Goal: Task Accomplishment & Management: Use online tool/utility

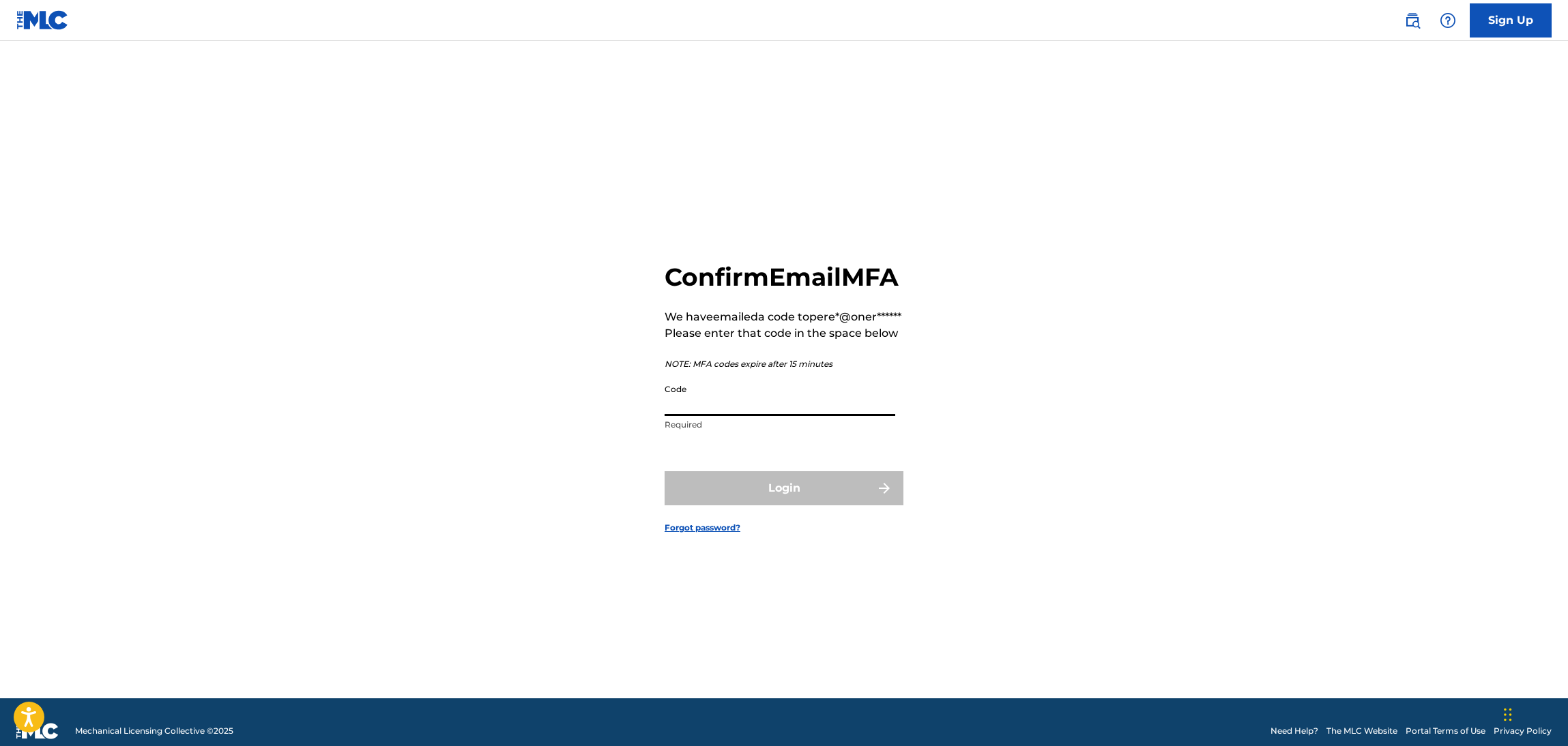
click at [763, 416] on input "Code" at bounding box center [779, 396] width 230 height 38
paste input "246430"
type input "246430"
click at [739, 502] on button "Login" at bounding box center [783, 488] width 239 height 34
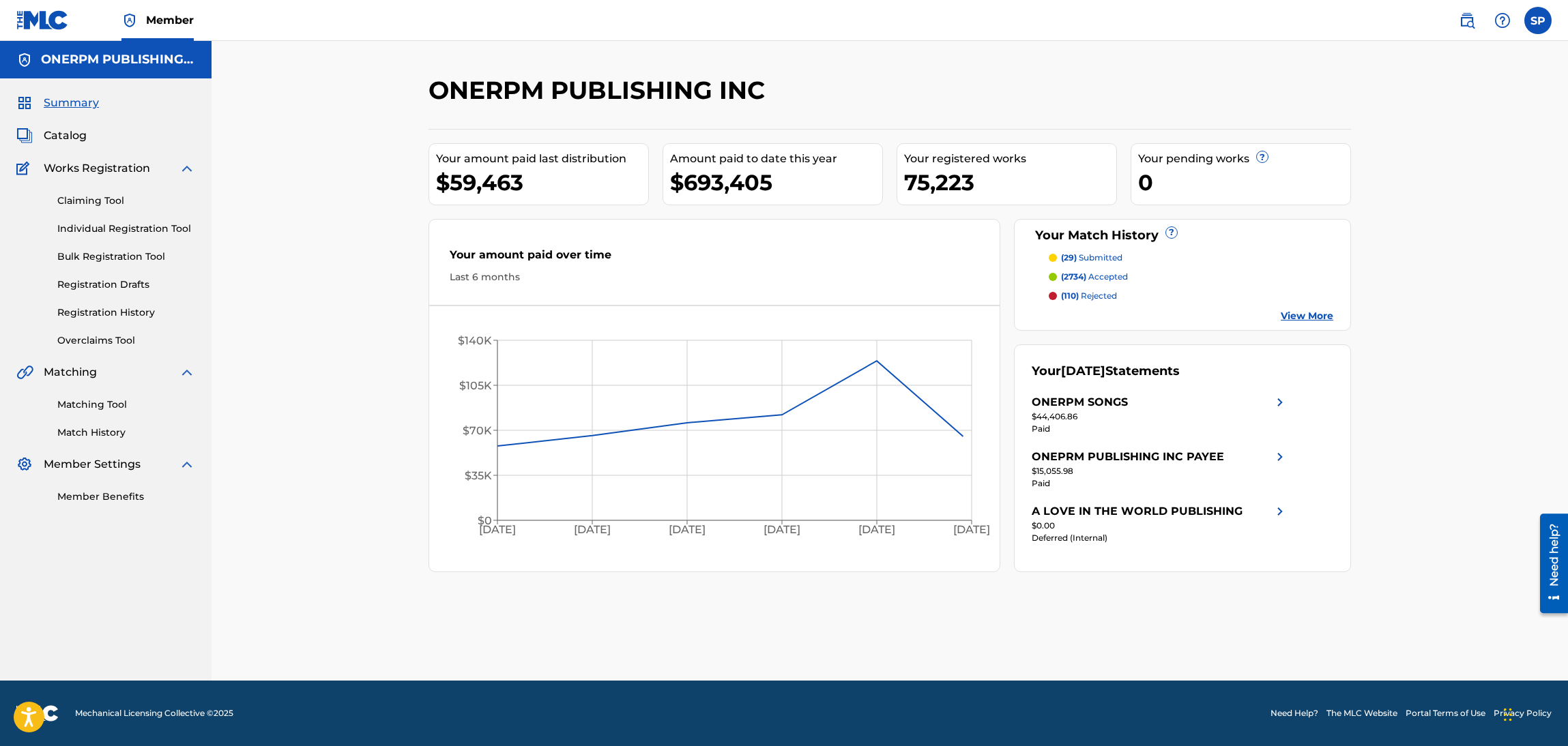
click at [103, 406] on link "Matching Tool" at bounding box center [126, 405] width 138 height 15
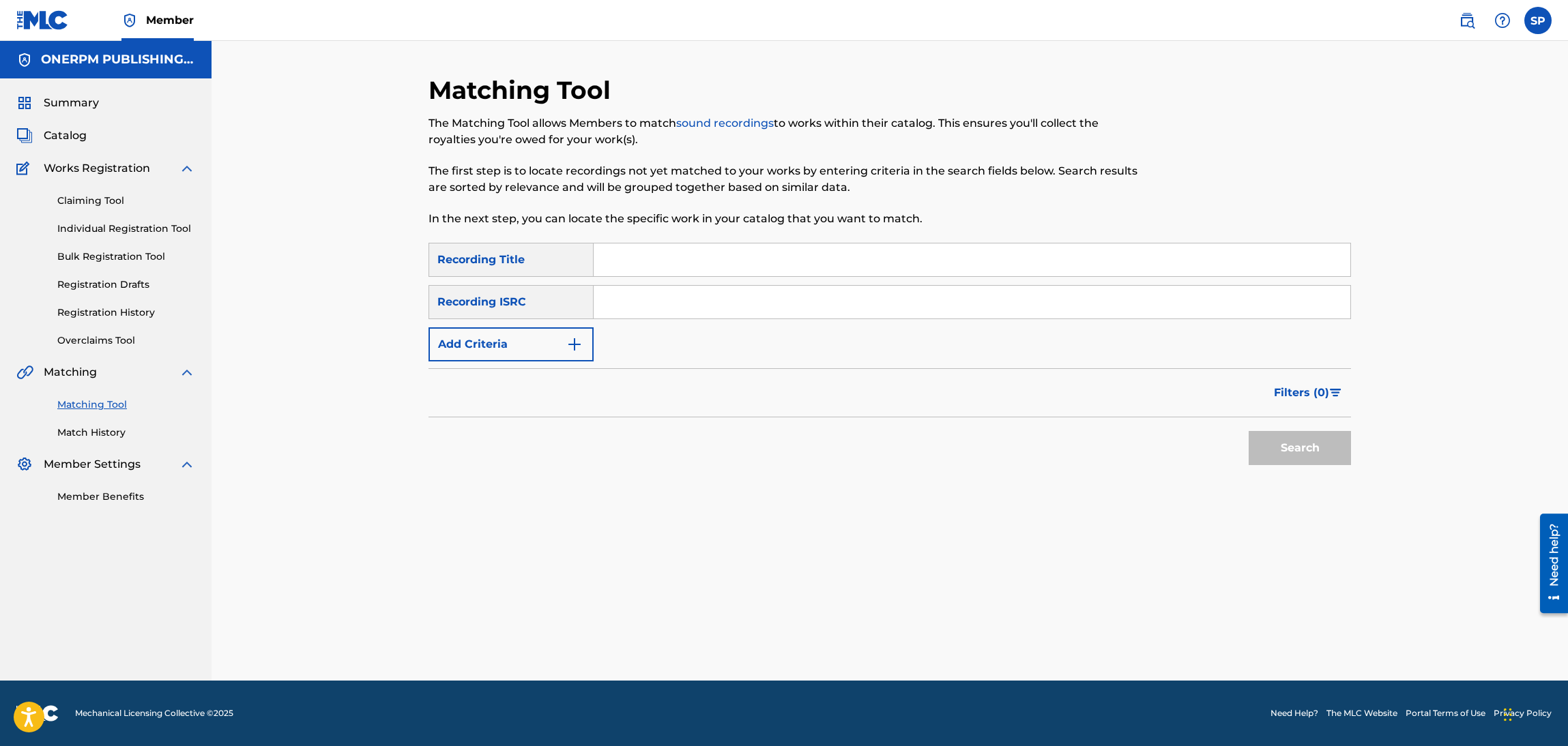
click at [537, 359] on button "Add Criteria" at bounding box center [511, 345] width 165 height 34
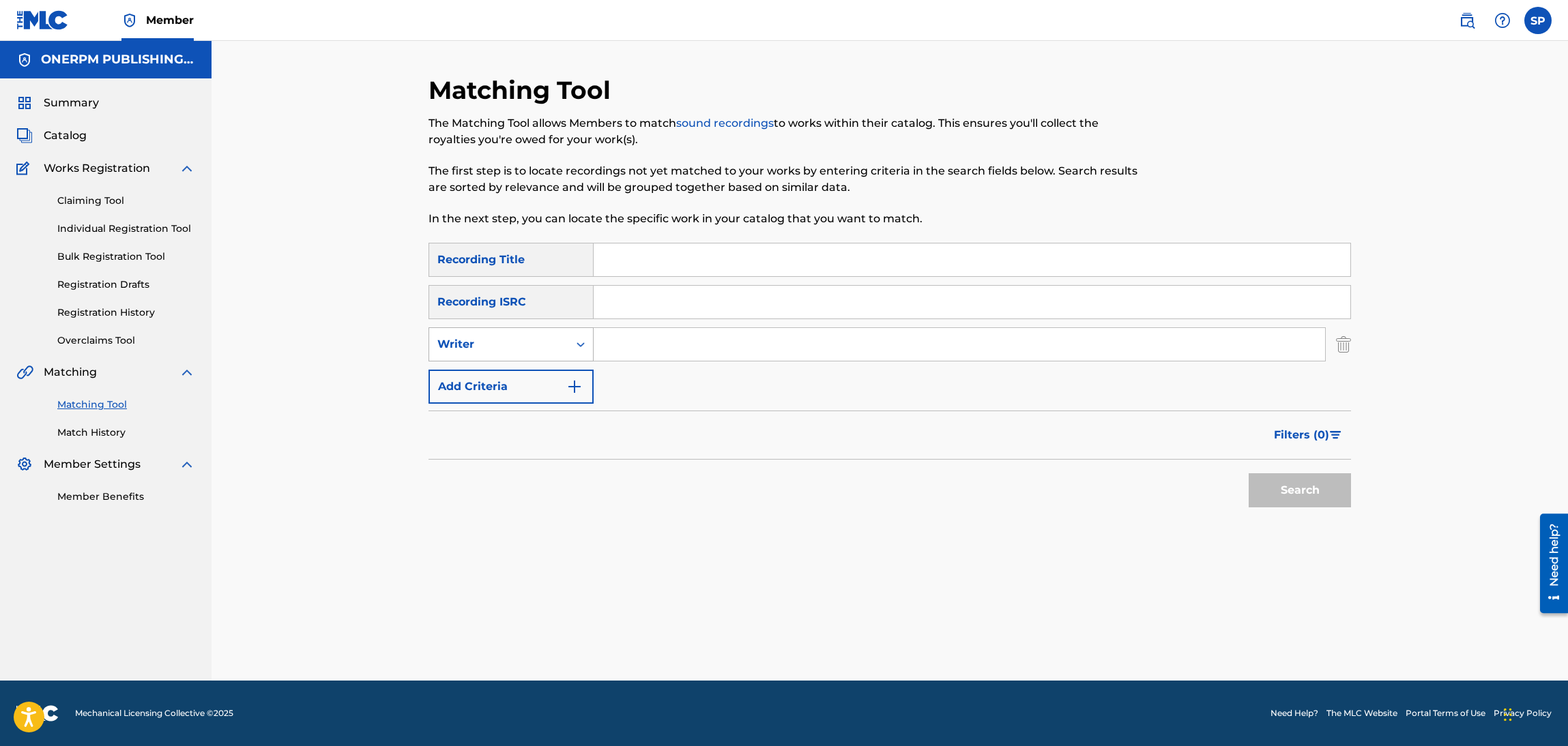
click at [538, 352] on div "Writer" at bounding box center [498, 344] width 122 height 16
click at [645, 347] on input "Search Form" at bounding box center [959, 344] width 731 height 33
type input "[PERSON_NAME]"
click at [1249, 473] on button "Search" at bounding box center [1300, 490] width 103 height 34
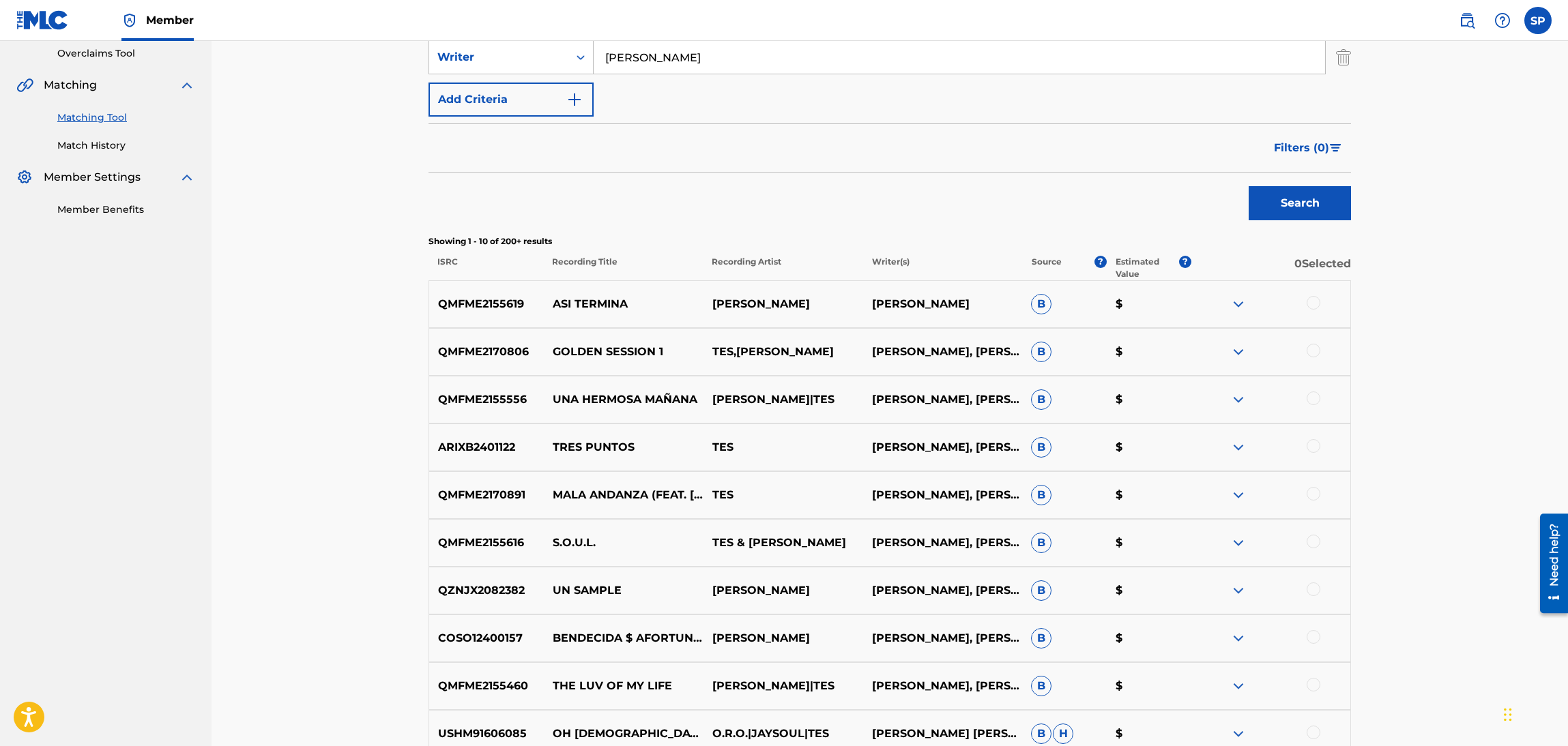
scroll to position [284, 0]
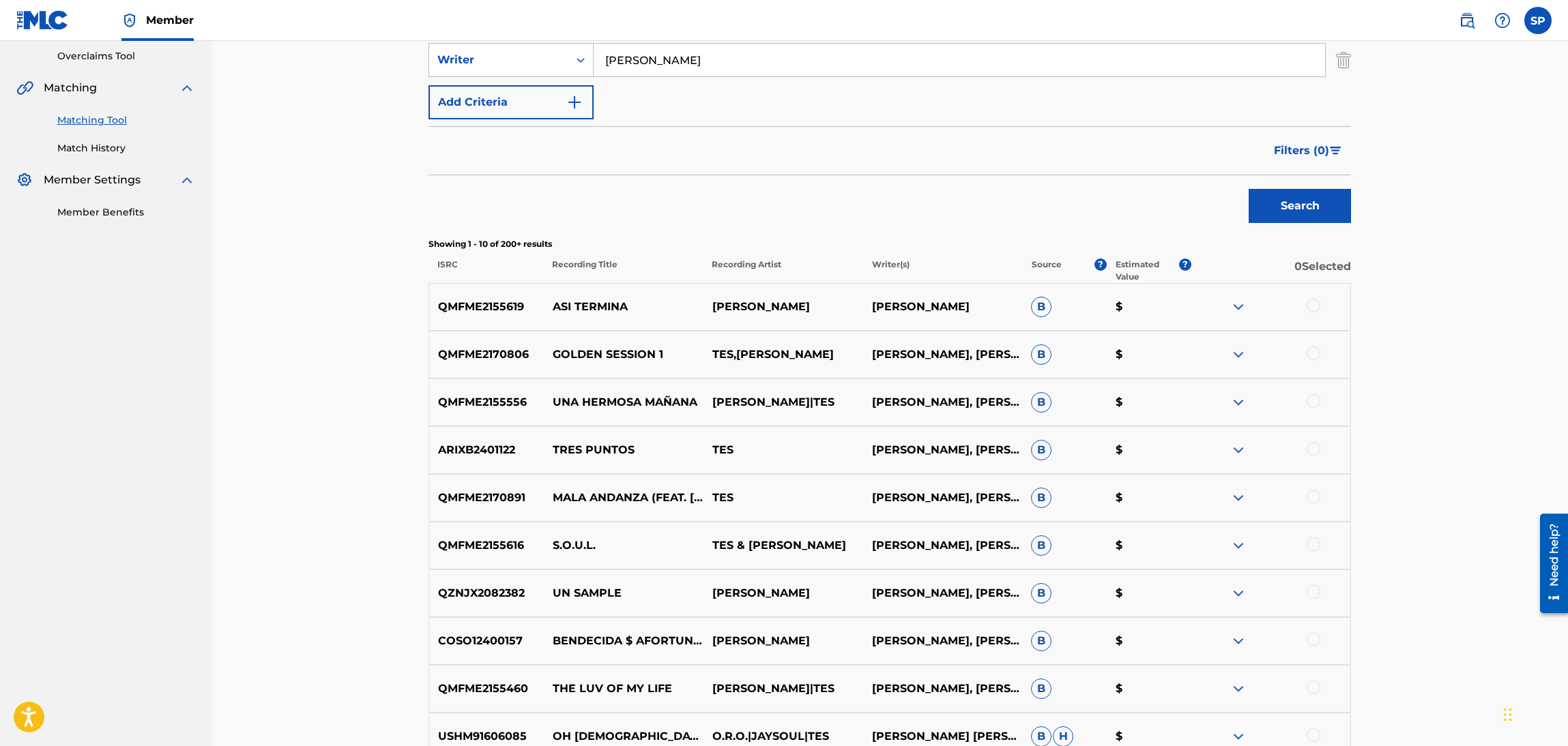
click at [1299, 150] on span "Filters ( 0 )" at bounding box center [1301, 151] width 56 height 16
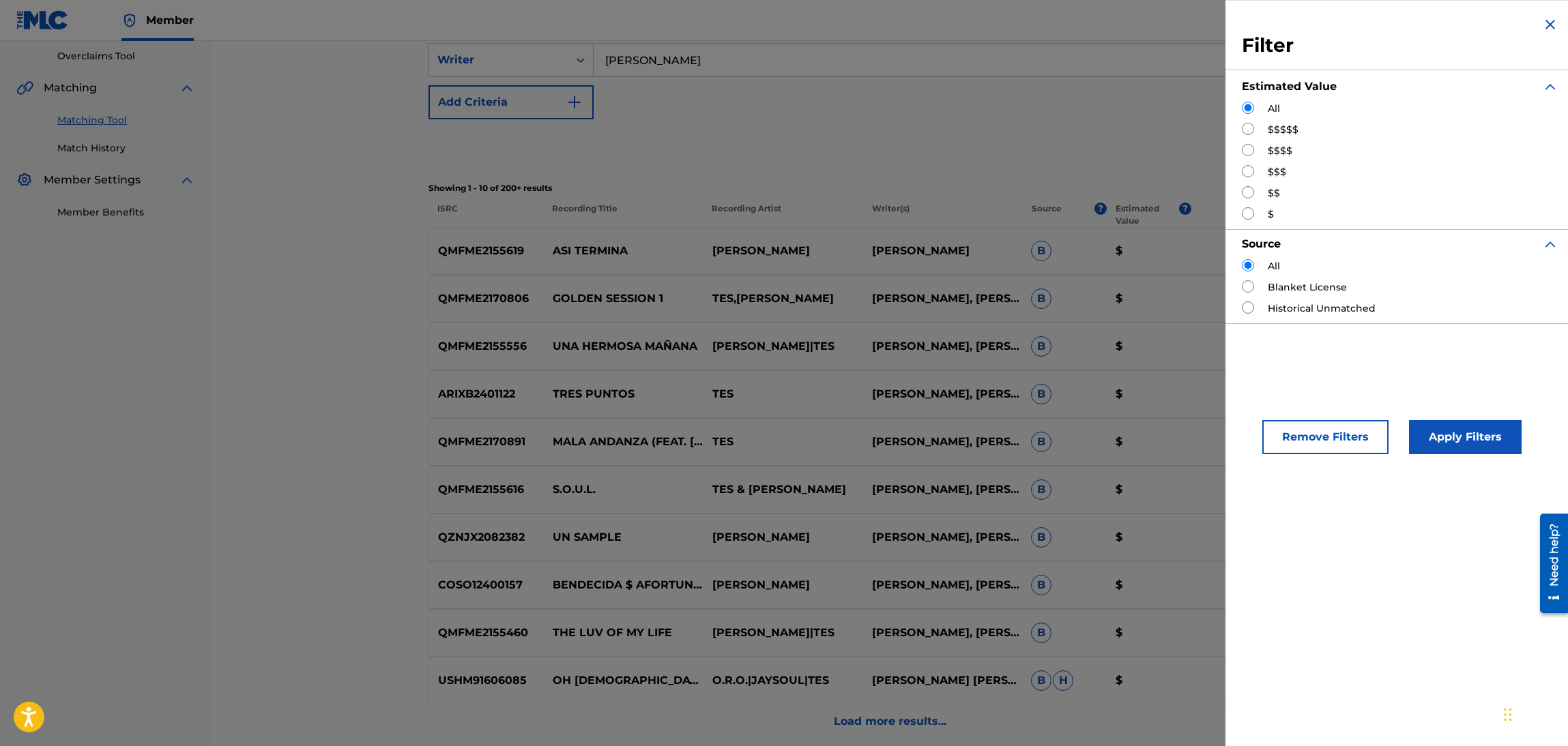
click at [1263, 130] on div "$$$$$" at bounding box center [1400, 129] width 317 height 15
click at [1247, 130] on input "Search Form" at bounding box center [1248, 128] width 12 height 12
radio input "true"
click at [1441, 417] on div "Apply Filters" at bounding box center [1445, 434] width 113 height 41
click at [1447, 445] on button "Apply Filters" at bounding box center [1465, 437] width 113 height 34
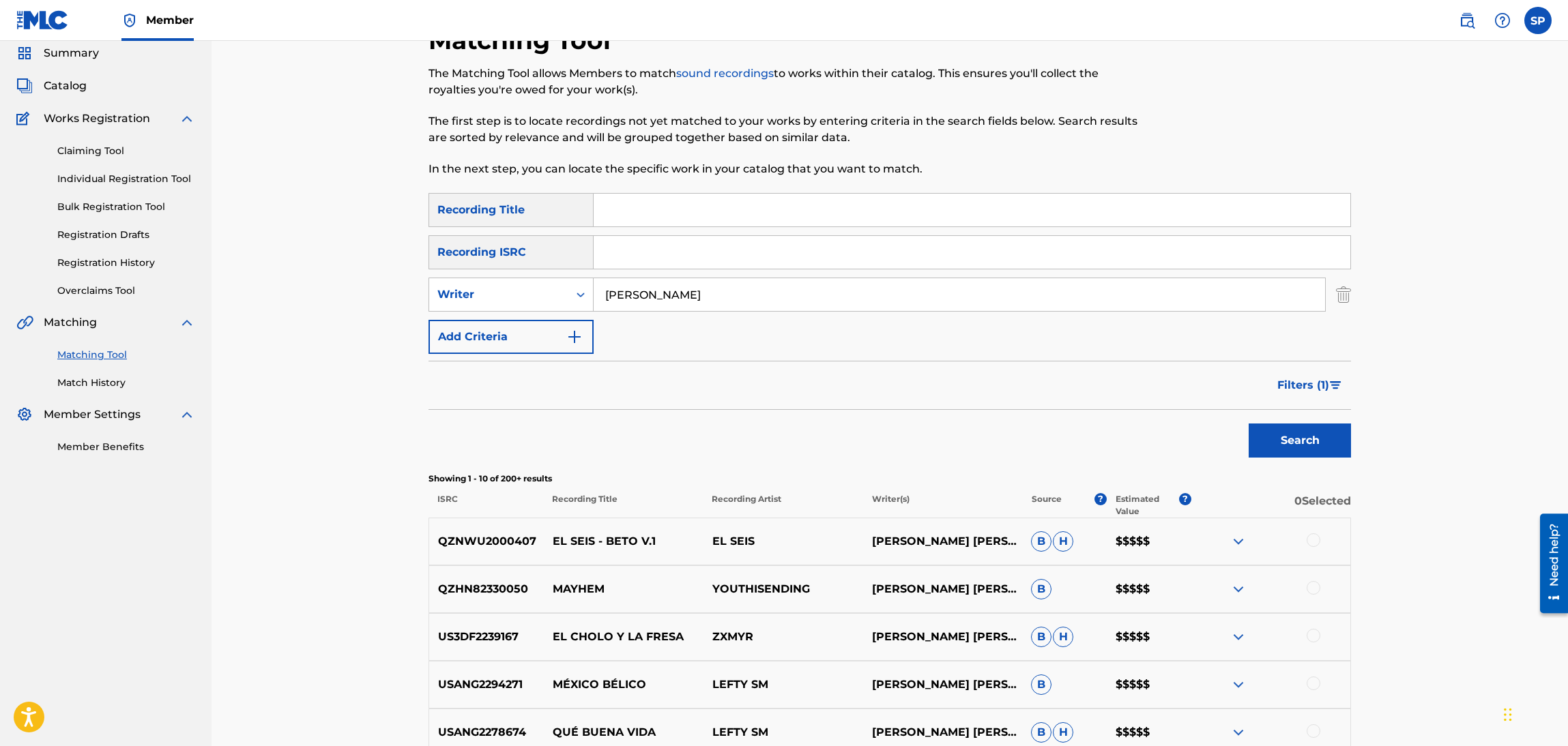
scroll to position [0, 0]
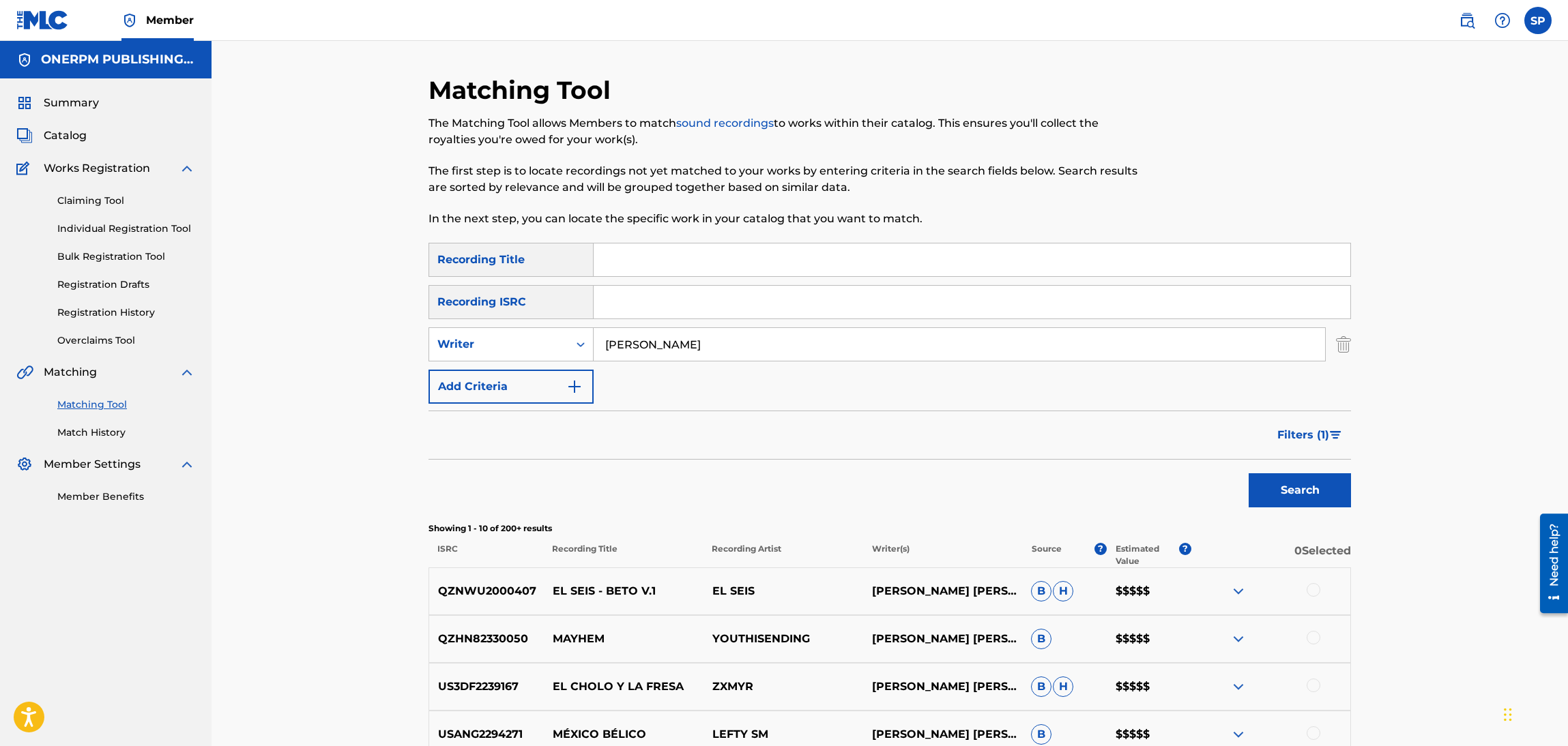
click at [1330, 437] on img "Search Form" at bounding box center [1336, 435] width 12 height 9
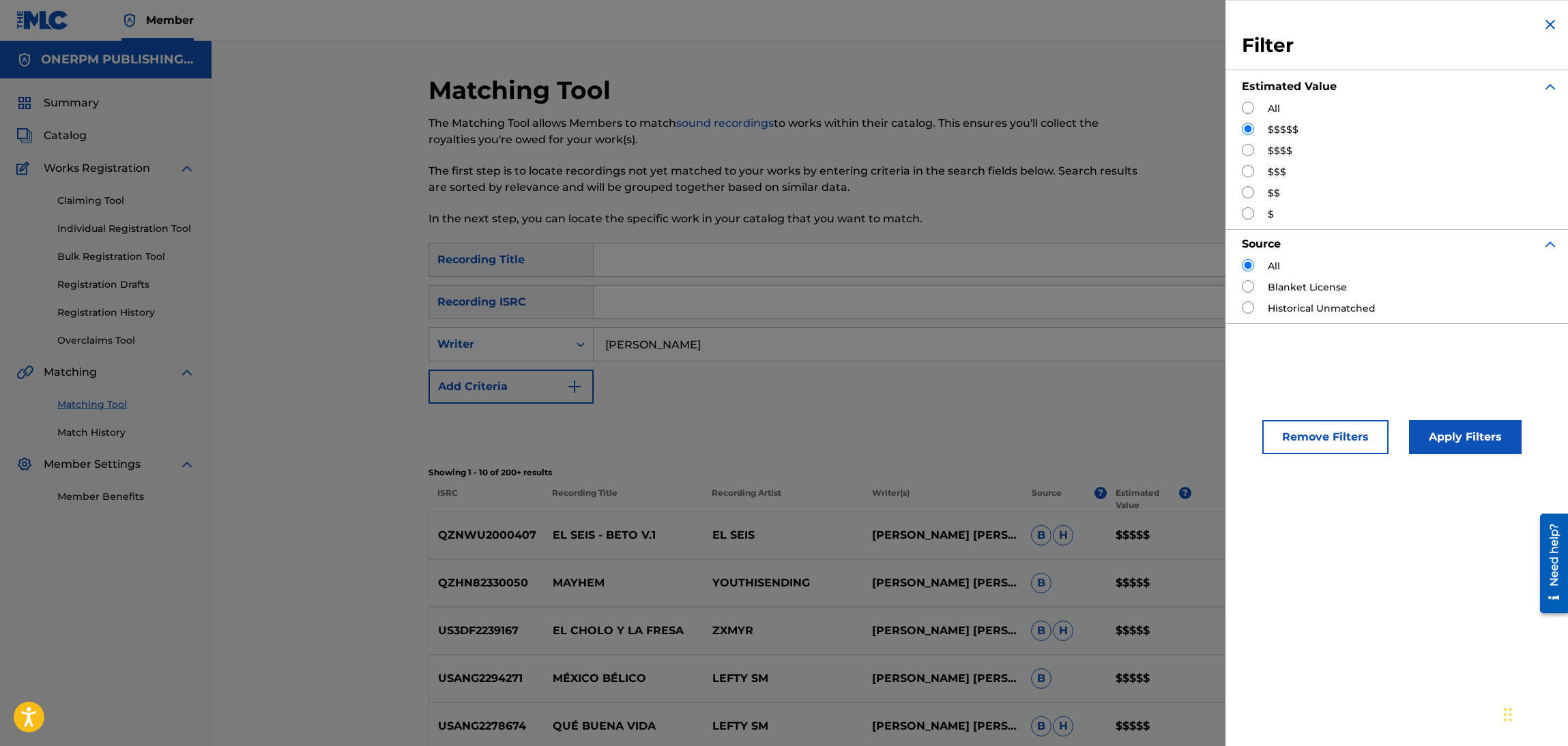
click at [1245, 151] on input "Search Form" at bounding box center [1248, 150] width 12 height 12
radio input "true"
click at [1436, 428] on button "Apply Filters" at bounding box center [1465, 437] width 113 height 34
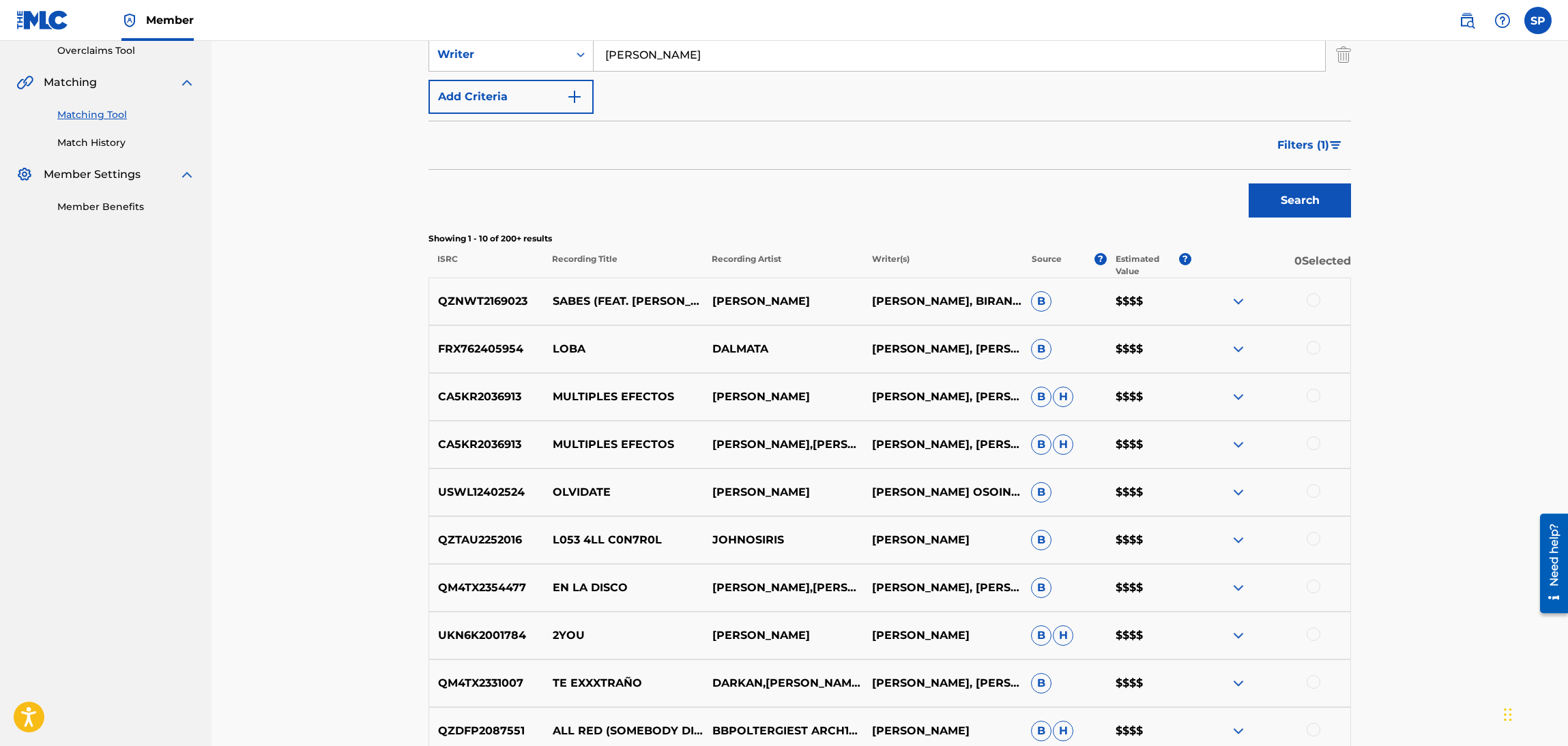
scroll to position [281, 0]
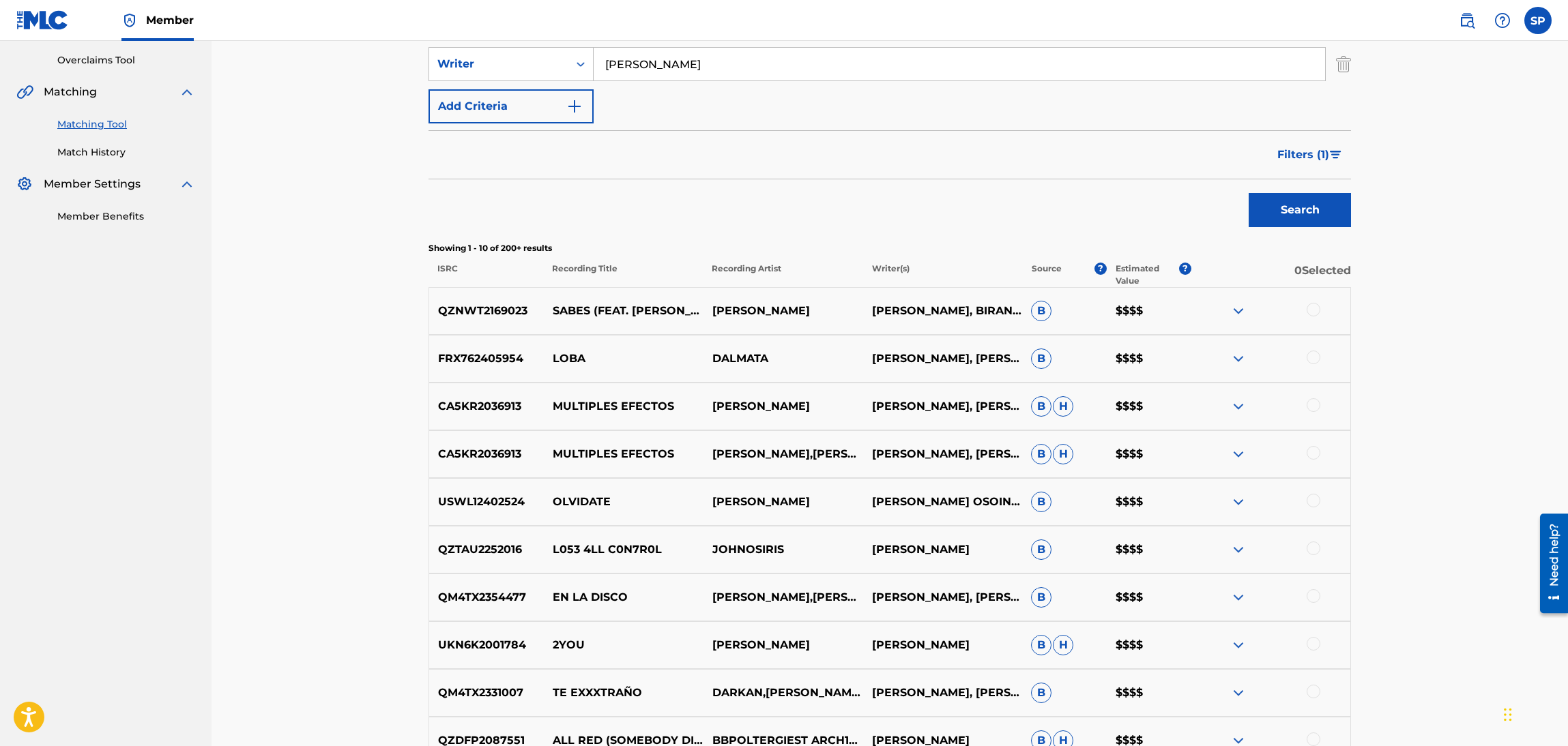
drag, startPoint x: 1327, startPoint y: 169, endPoint x: 1310, endPoint y: 160, distance: 19.2
click at [1310, 160] on button "Filters ( 1 )" at bounding box center [1310, 155] width 82 height 34
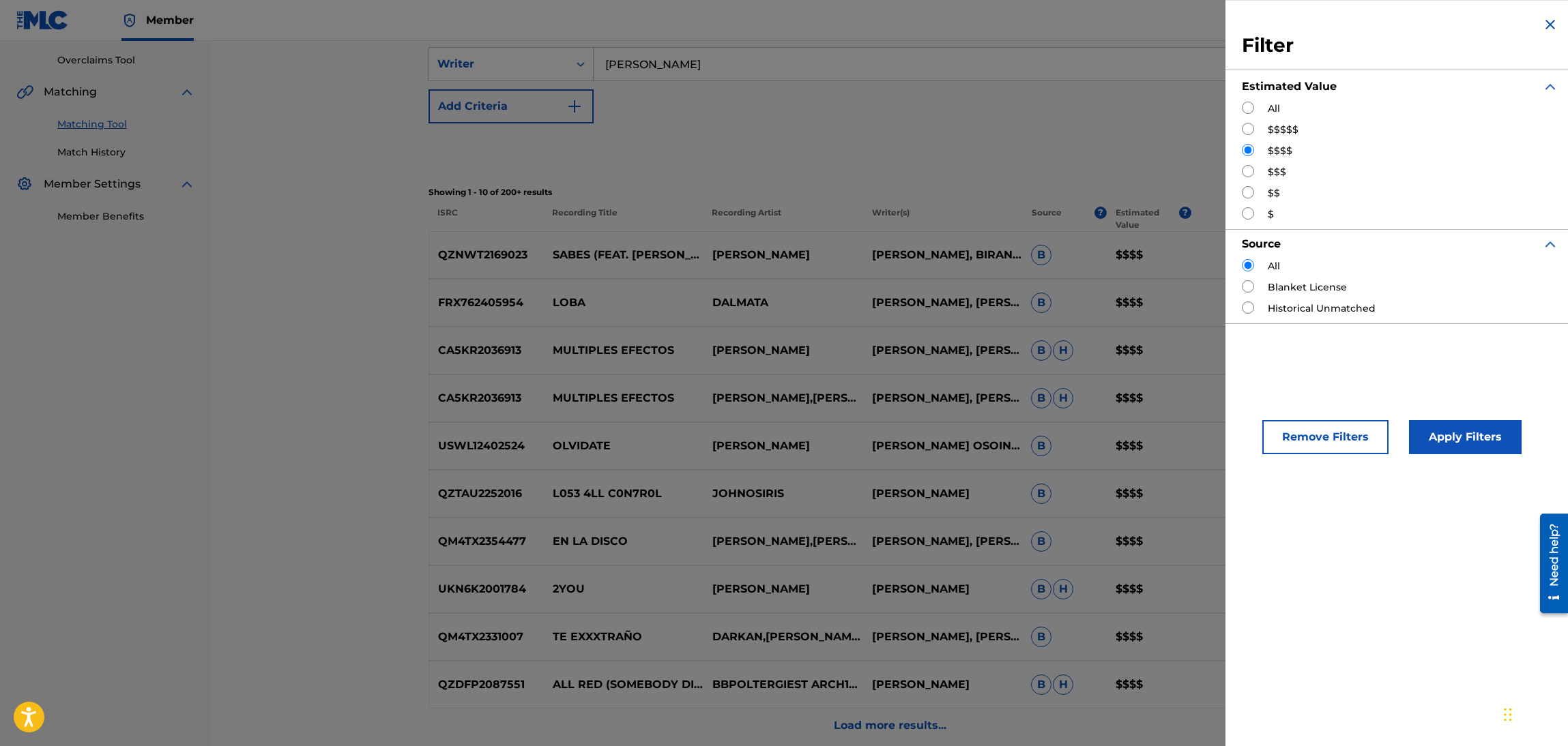
click at [1269, 173] on label "$$$" at bounding box center [1277, 172] width 19 height 15
click at [1238, 169] on div "Filter Estimated Value All $$$$$ $$$$ $$$ $$ $ Source All Blanket License Histo…" at bounding box center [1400, 169] width 349 height 340
click at [1248, 172] on input "Search Form" at bounding box center [1248, 171] width 12 height 12
radio input "true"
click at [1447, 451] on button "Apply Filters" at bounding box center [1465, 437] width 113 height 34
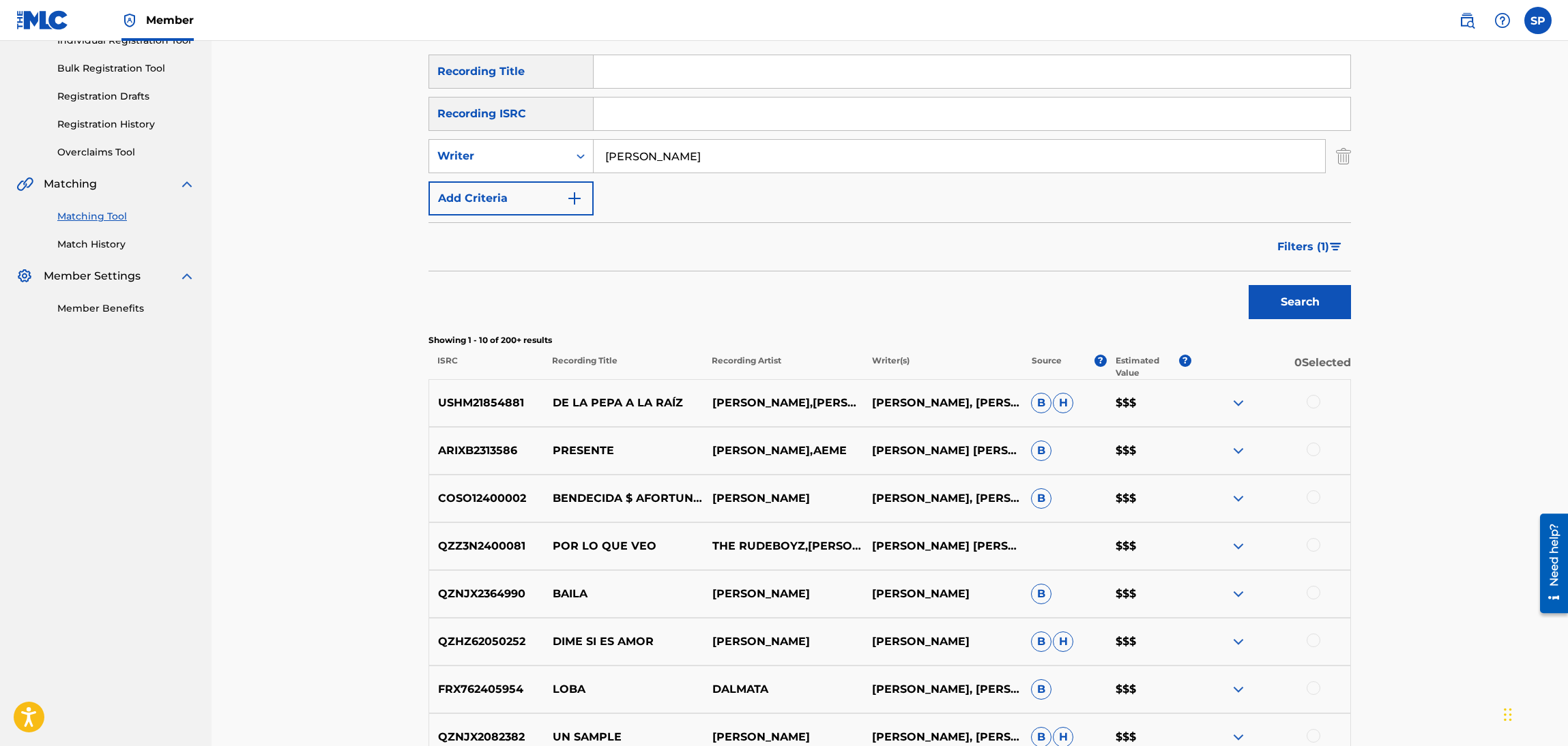
scroll to position [174, 0]
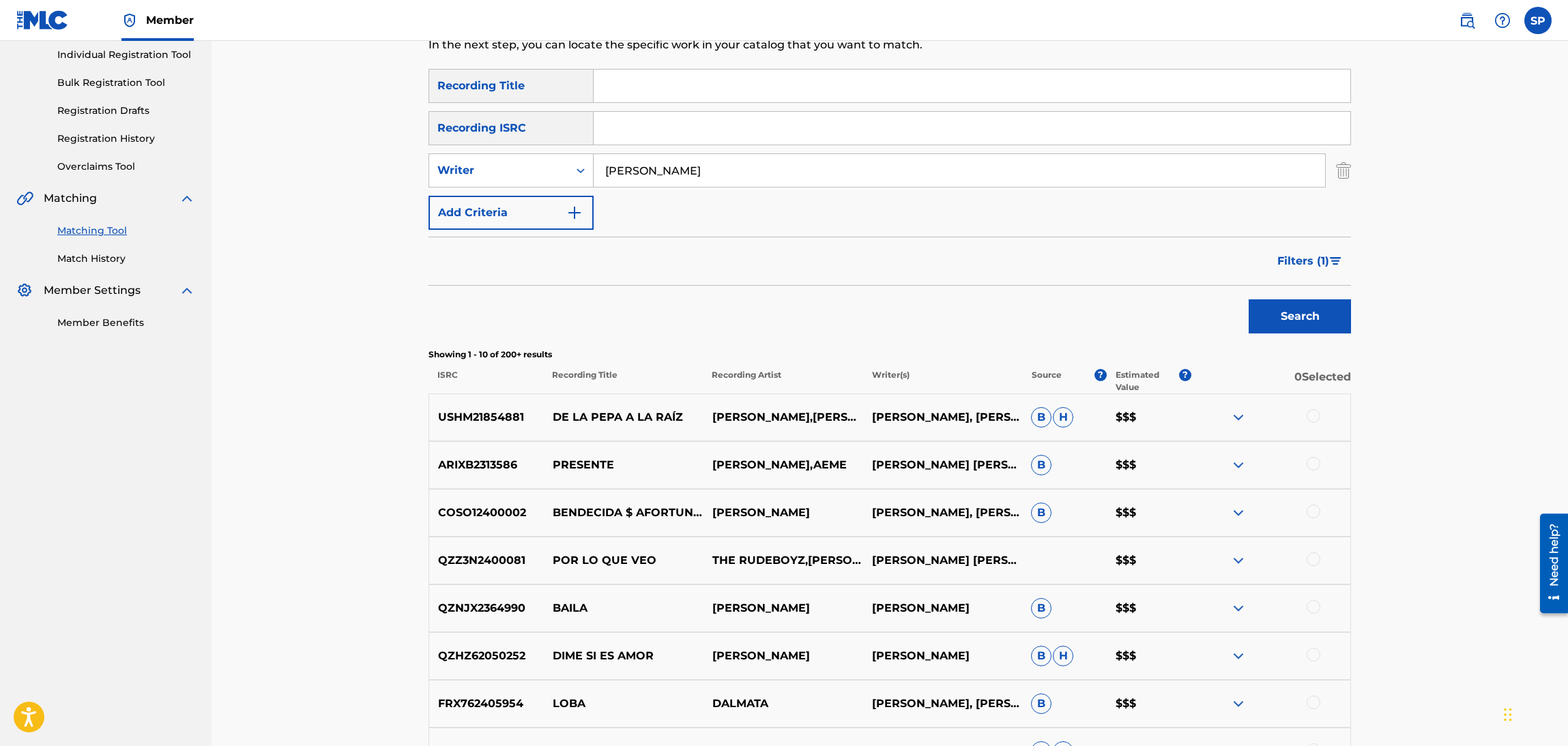
click at [1333, 252] on button "Filters ( 1 )" at bounding box center [1310, 261] width 82 height 34
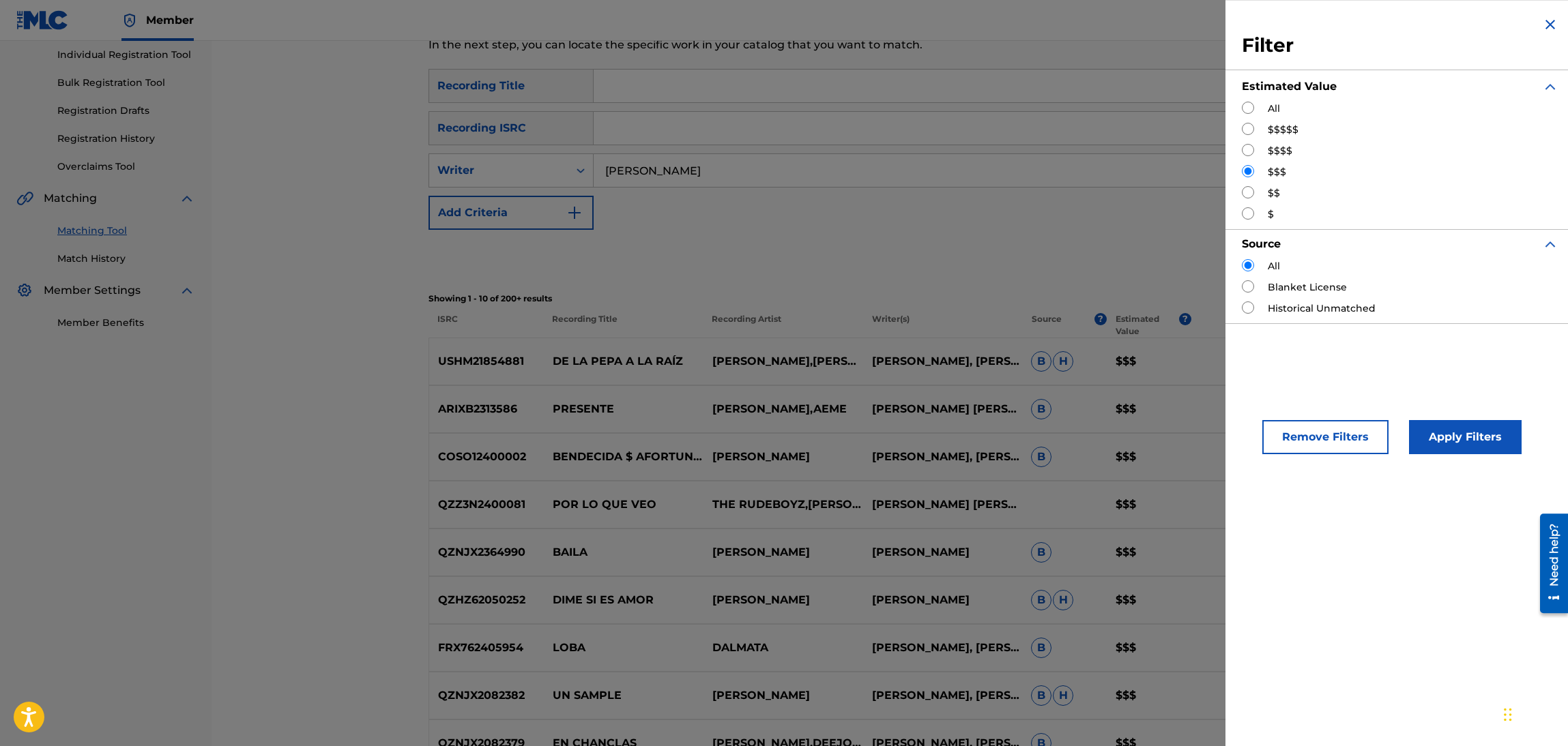
click at [1244, 192] on input "Search Form" at bounding box center [1248, 192] width 12 height 12
radio input "true"
click at [1437, 439] on button "Apply Filters" at bounding box center [1465, 437] width 113 height 34
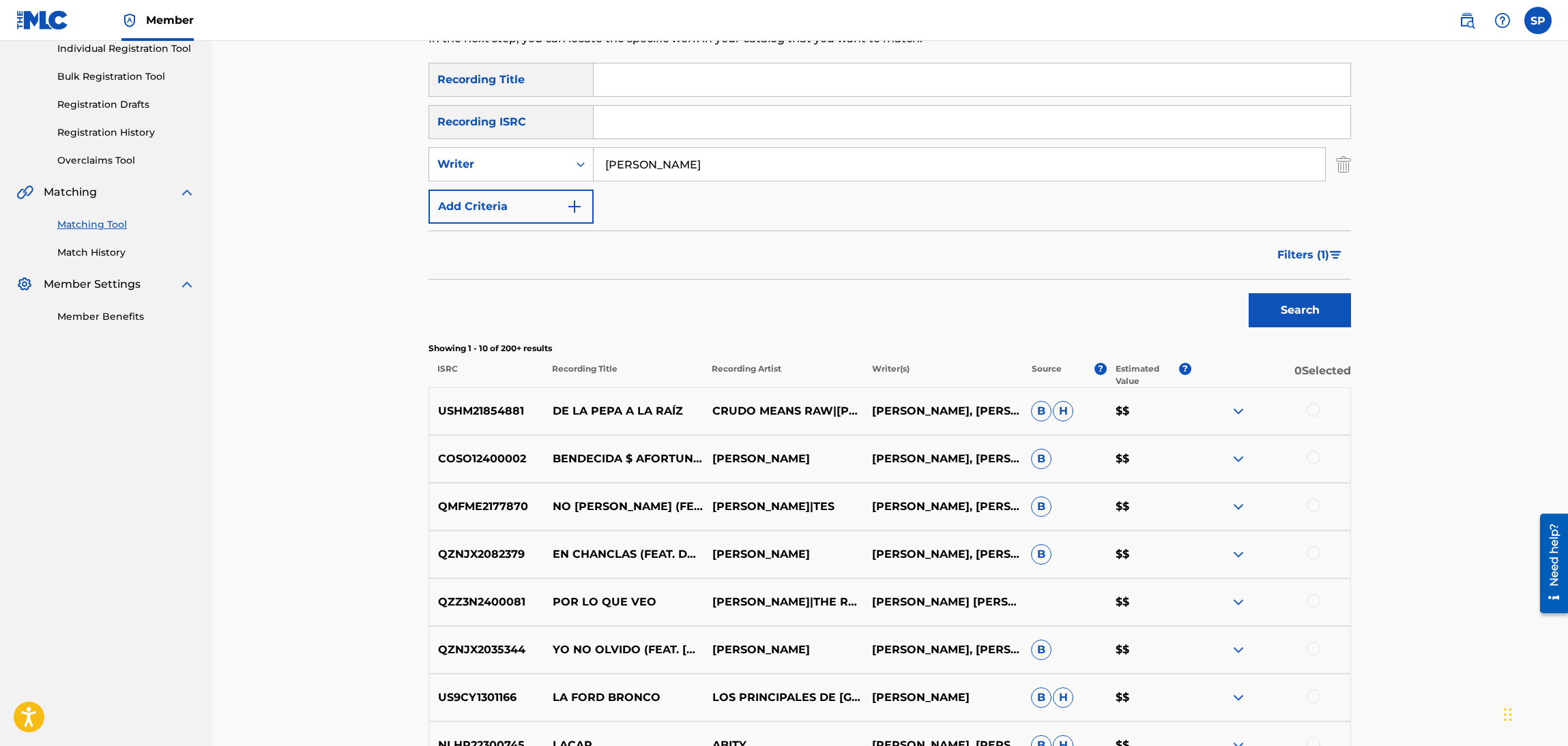
scroll to position [465, 0]
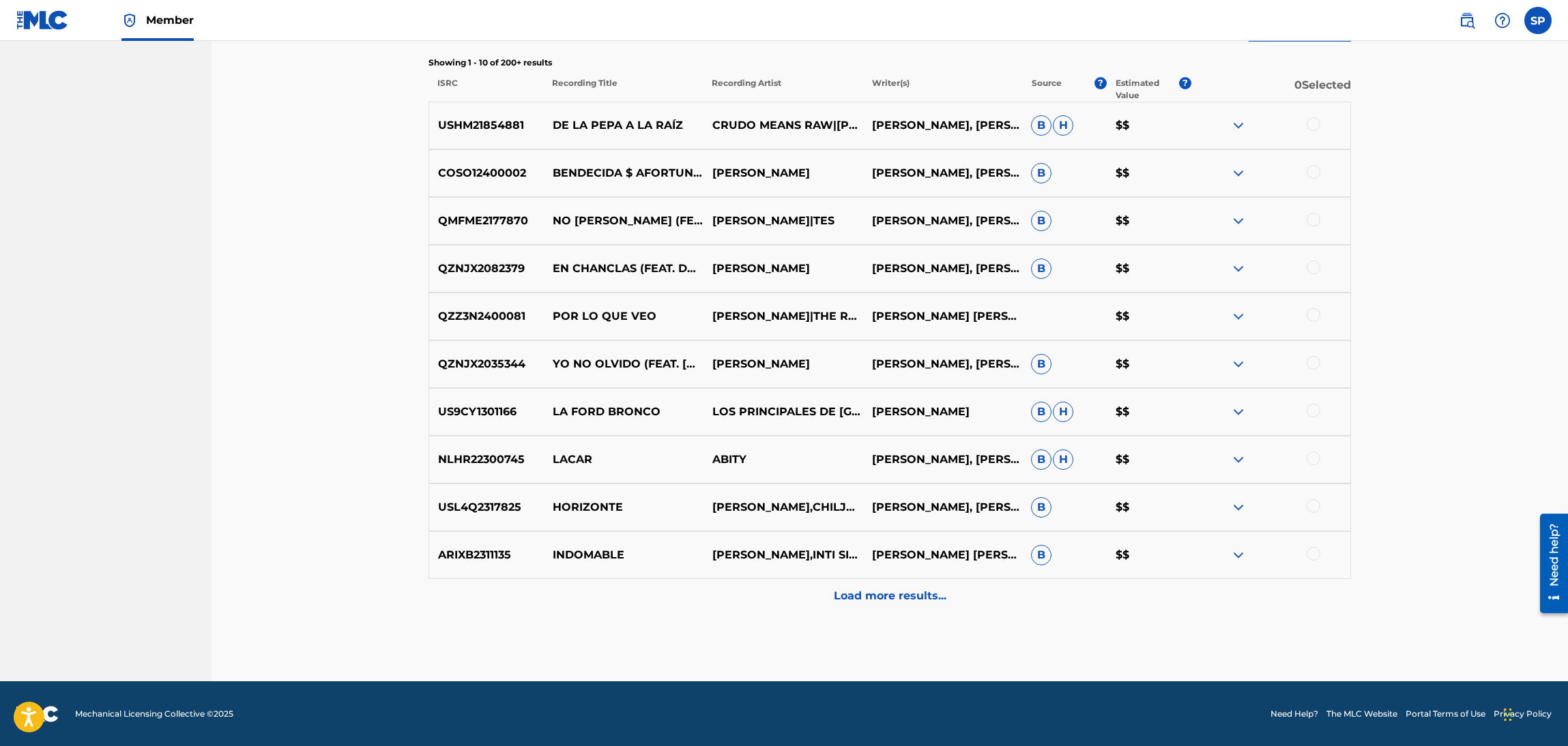
click at [919, 602] on p "Load more results..." at bounding box center [890, 595] width 113 height 16
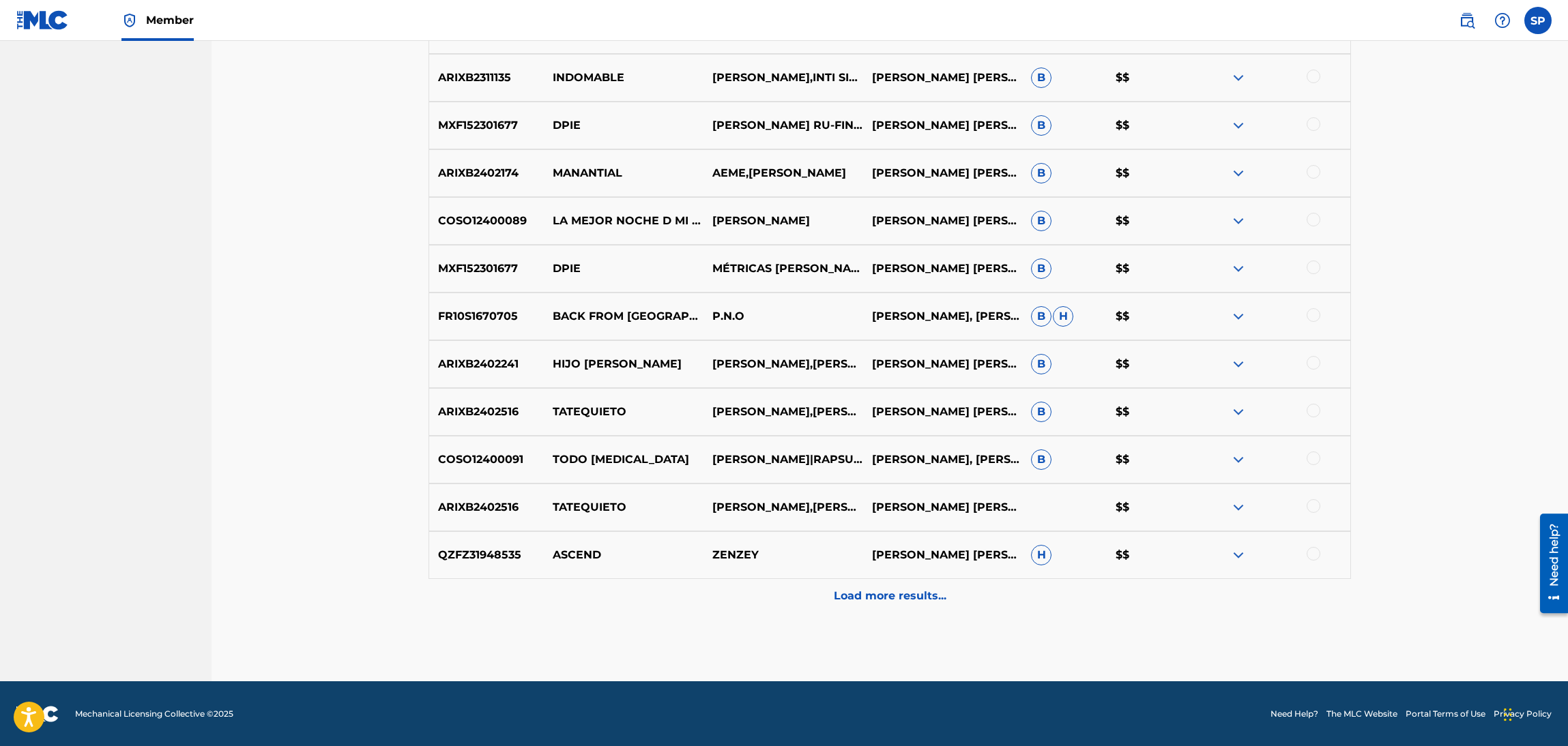
scroll to position [938, 0]
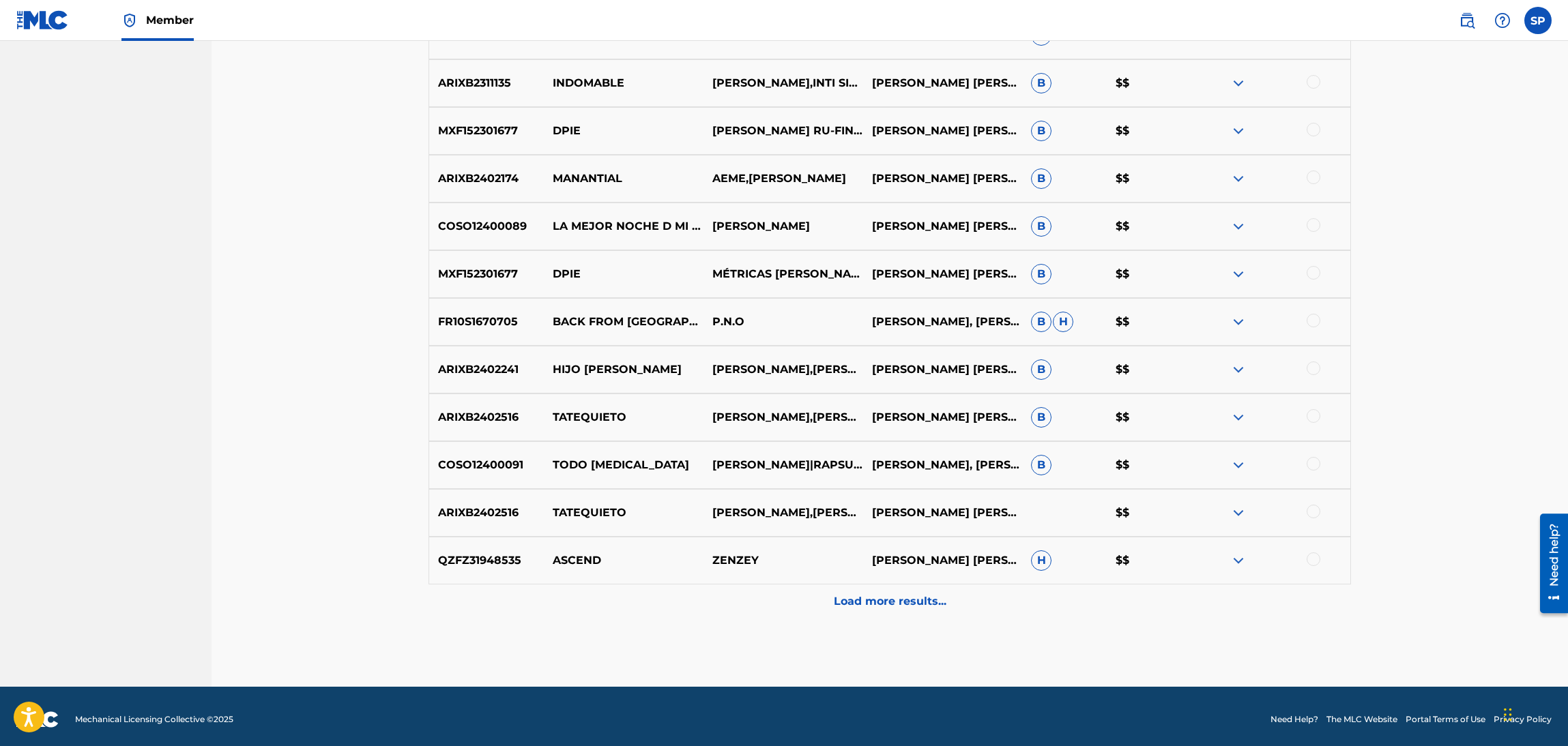
click at [971, 417] on p "[PERSON_NAME] [PERSON_NAME], [PERSON_NAME]" at bounding box center [942, 417] width 160 height 16
click at [934, 417] on p "[PERSON_NAME] [PERSON_NAME], [PERSON_NAME]" at bounding box center [942, 417] width 160 height 16
drag, startPoint x: 948, startPoint y: 412, endPoint x: 879, endPoint y: 397, distance: 70.6
click at [879, 397] on div "ARIXB2402516 TATEQUIETO [PERSON_NAME],[PERSON_NAME],ILY WONDER [PERSON_NAME] [P…" at bounding box center [890, 417] width 923 height 48
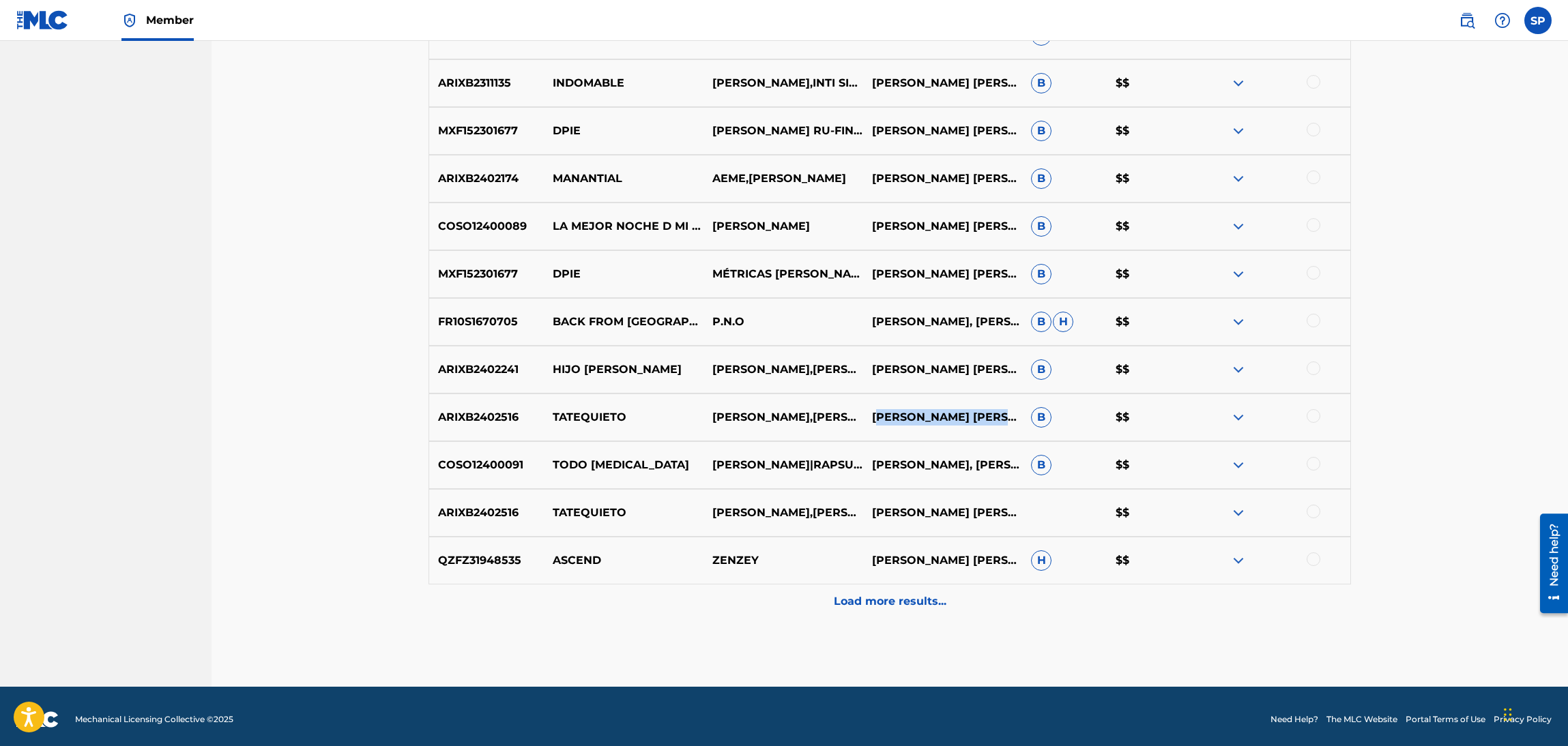
click at [947, 412] on p "[PERSON_NAME] [PERSON_NAME], [PERSON_NAME]" at bounding box center [942, 417] width 160 height 16
drag, startPoint x: 947, startPoint y: 414, endPoint x: 866, endPoint y: 394, distance: 83.4
click at [866, 409] on p "[PERSON_NAME] [PERSON_NAME], [PERSON_NAME]" at bounding box center [942, 417] width 160 height 16
copy p "[PERSON_NAME] [PERSON_NAME]"
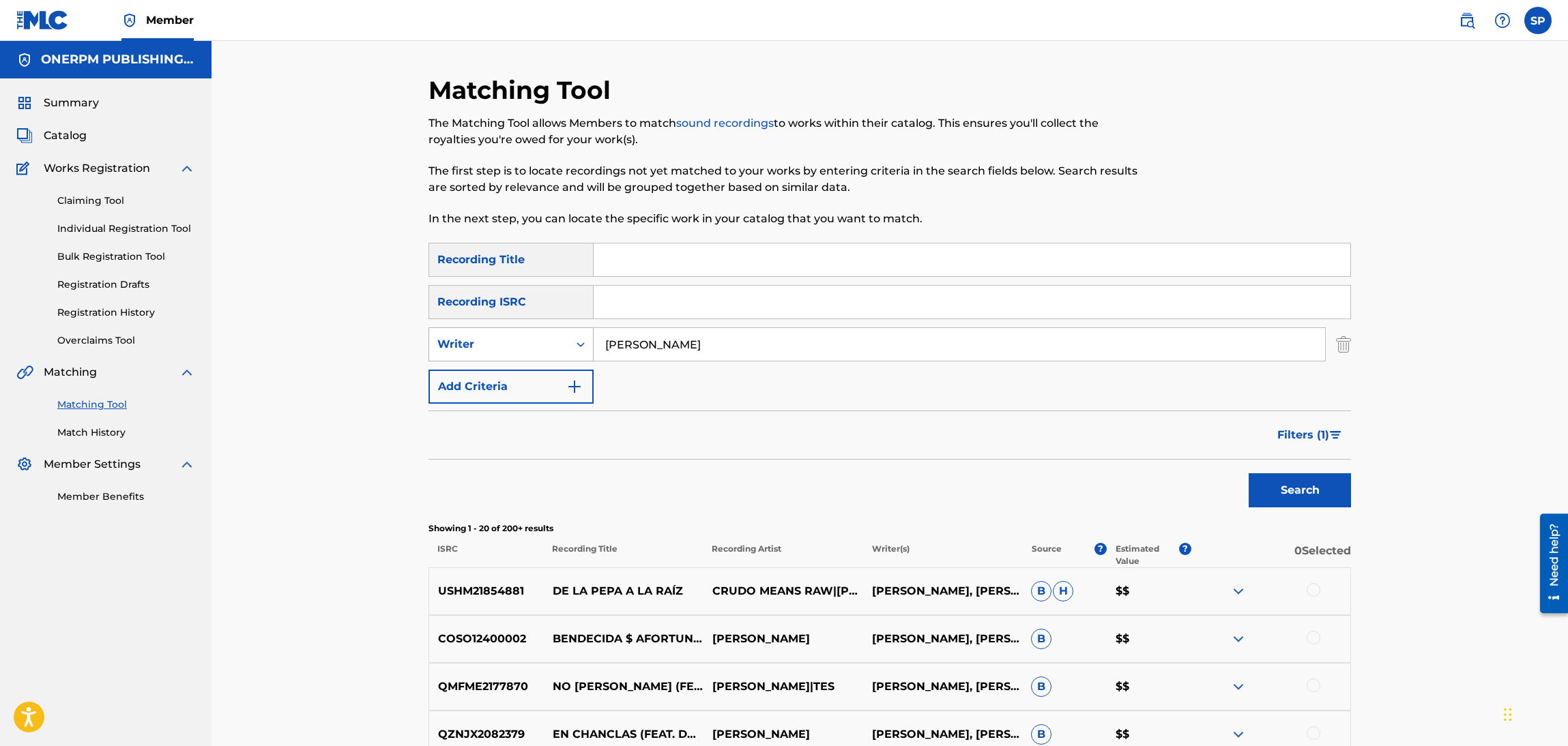
drag, startPoint x: 785, startPoint y: 343, endPoint x: 543, endPoint y: 340, distance: 242.0
click at [543, 340] on div "SearchWithCriteria3642c9fb-58c3-4e27-a19a-6dcdb443a8ac Writer [PERSON_NAME]" at bounding box center [890, 345] width 923 height 34
paste input "[PERSON_NAME] [PERSON_NAME]"
type input "[PERSON_NAME] [PERSON_NAME]"
click at [1330, 440] on button "Filters ( 1 )" at bounding box center [1310, 435] width 82 height 34
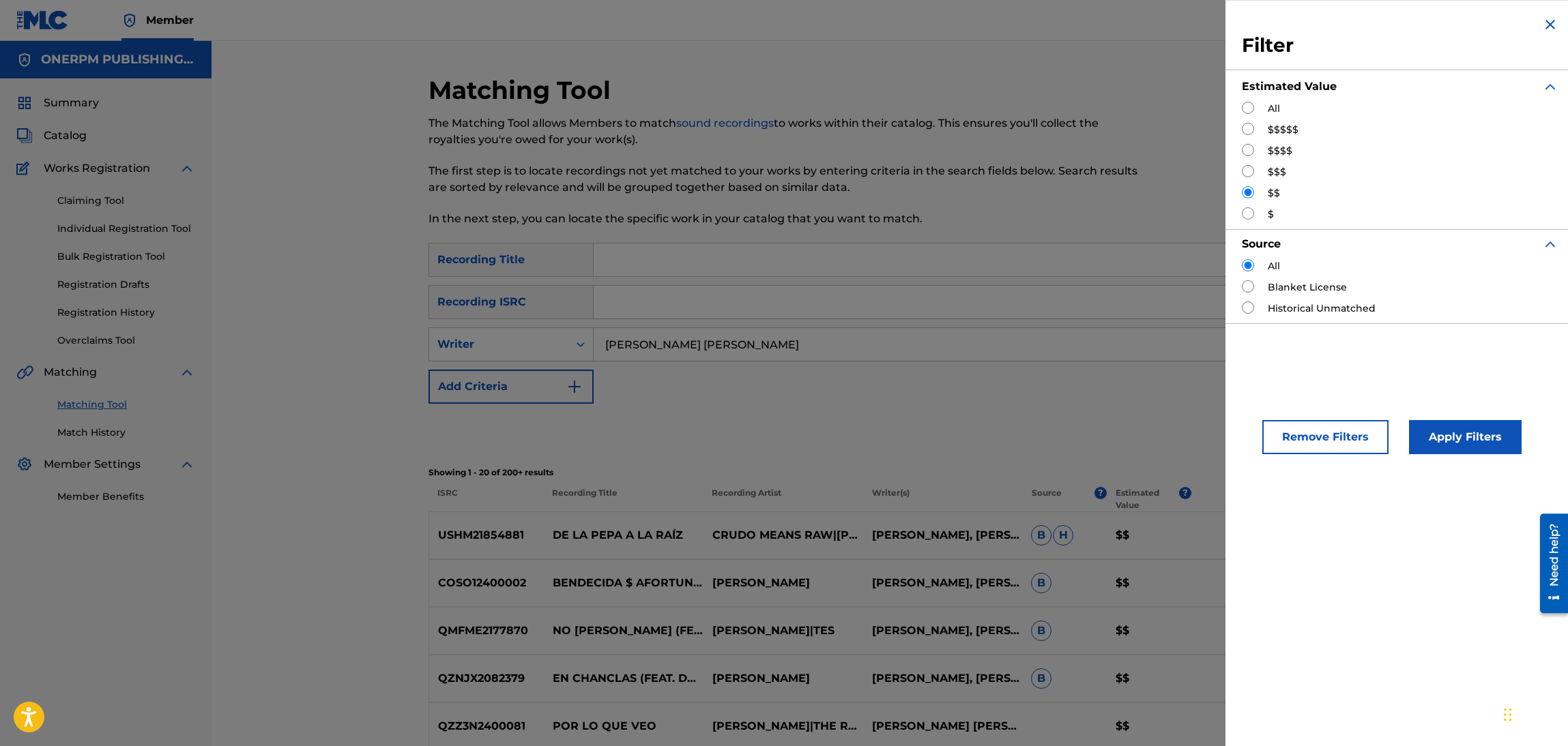
click at [1244, 133] on input "Search Form" at bounding box center [1248, 128] width 12 height 12
radio input "true"
click at [1247, 110] on input "Search Form" at bounding box center [1248, 108] width 12 height 12
radio input "true"
click at [1440, 428] on button "Apply Filters" at bounding box center [1465, 437] width 113 height 34
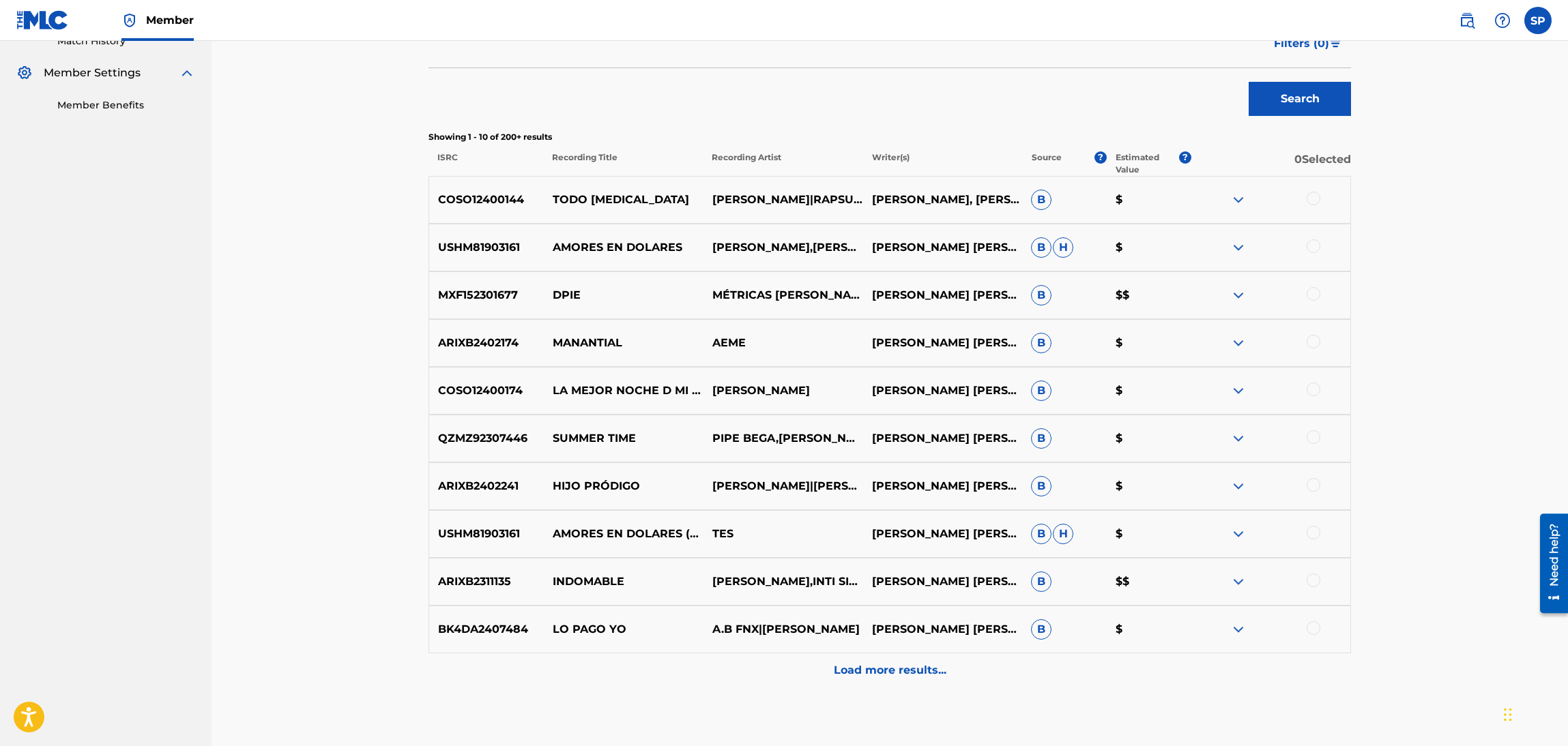
scroll to position [393, 0]
click at [1323, 47] on span "Filters ( 0 )" at bounding box center [1301, 42] width 56 height 16
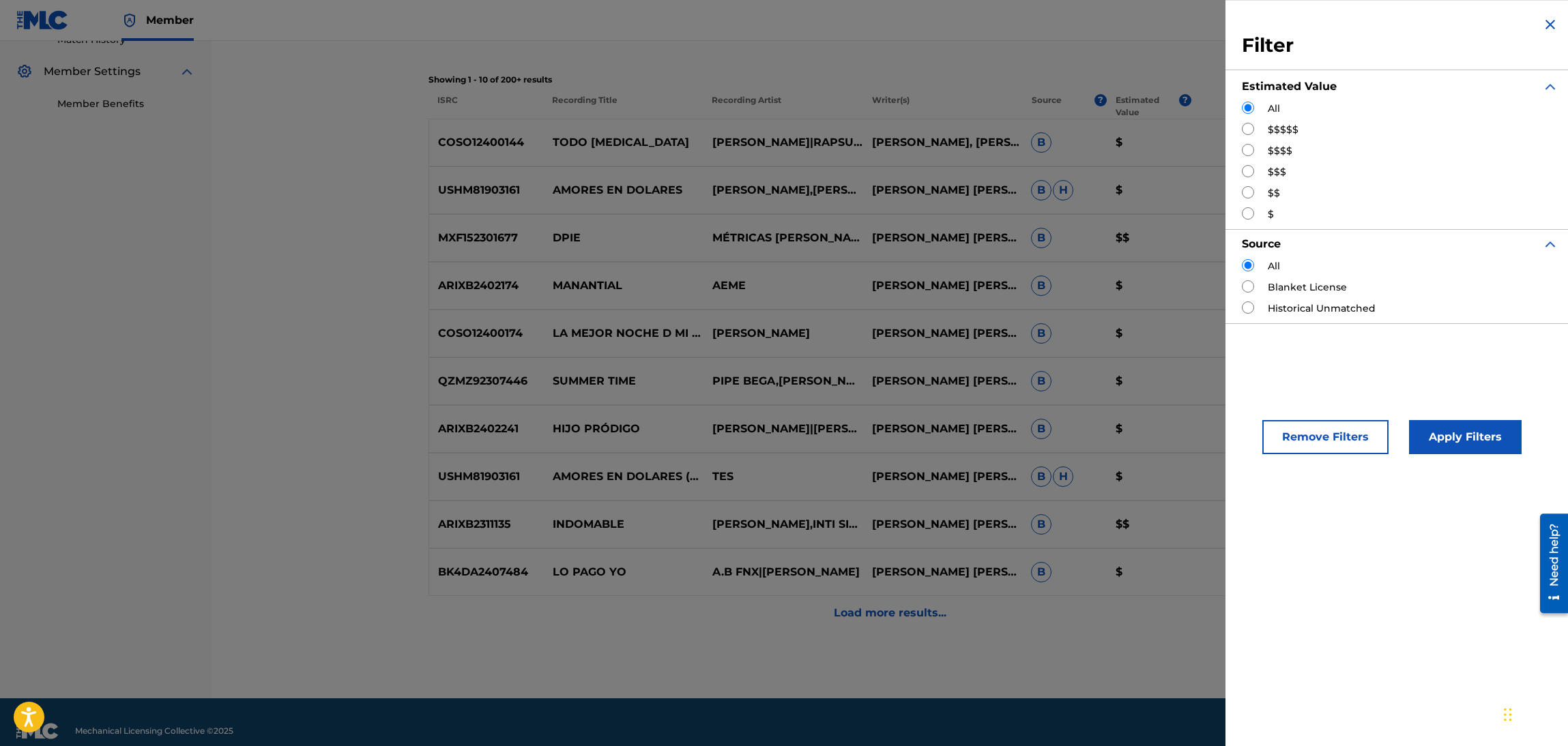
click at [1285, 132] on label "$$$$$" at bounding box center [1283, 129] width 31 height 15
click at [1247, 124] on input "Search Form" at bounding box center [1248, 128] width 12 height 12
radio input "true"
click at [1444, 429] on button "Apply Filters" at bounding box center [1465, 437] width 113 height 34
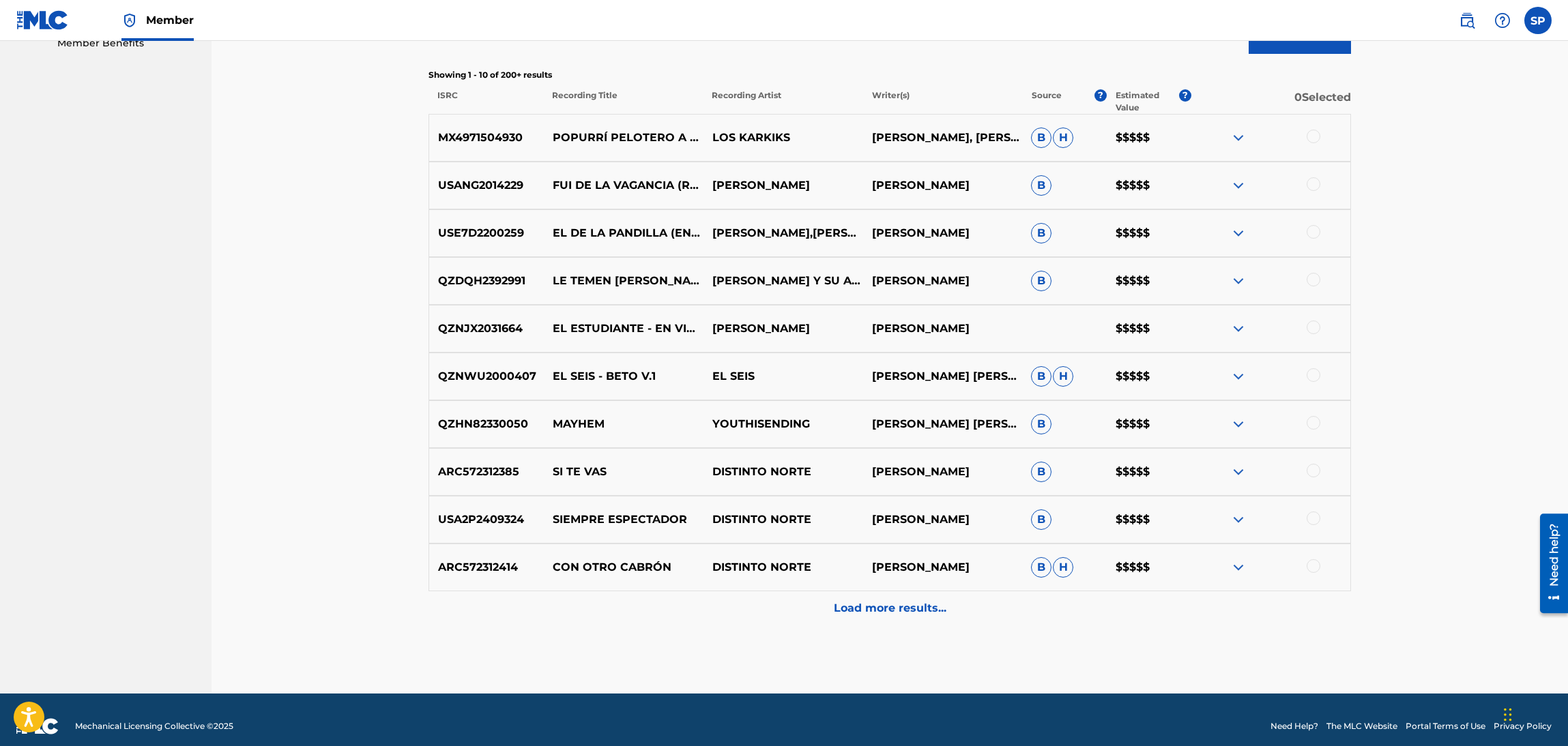
scroll to position [457, 0]
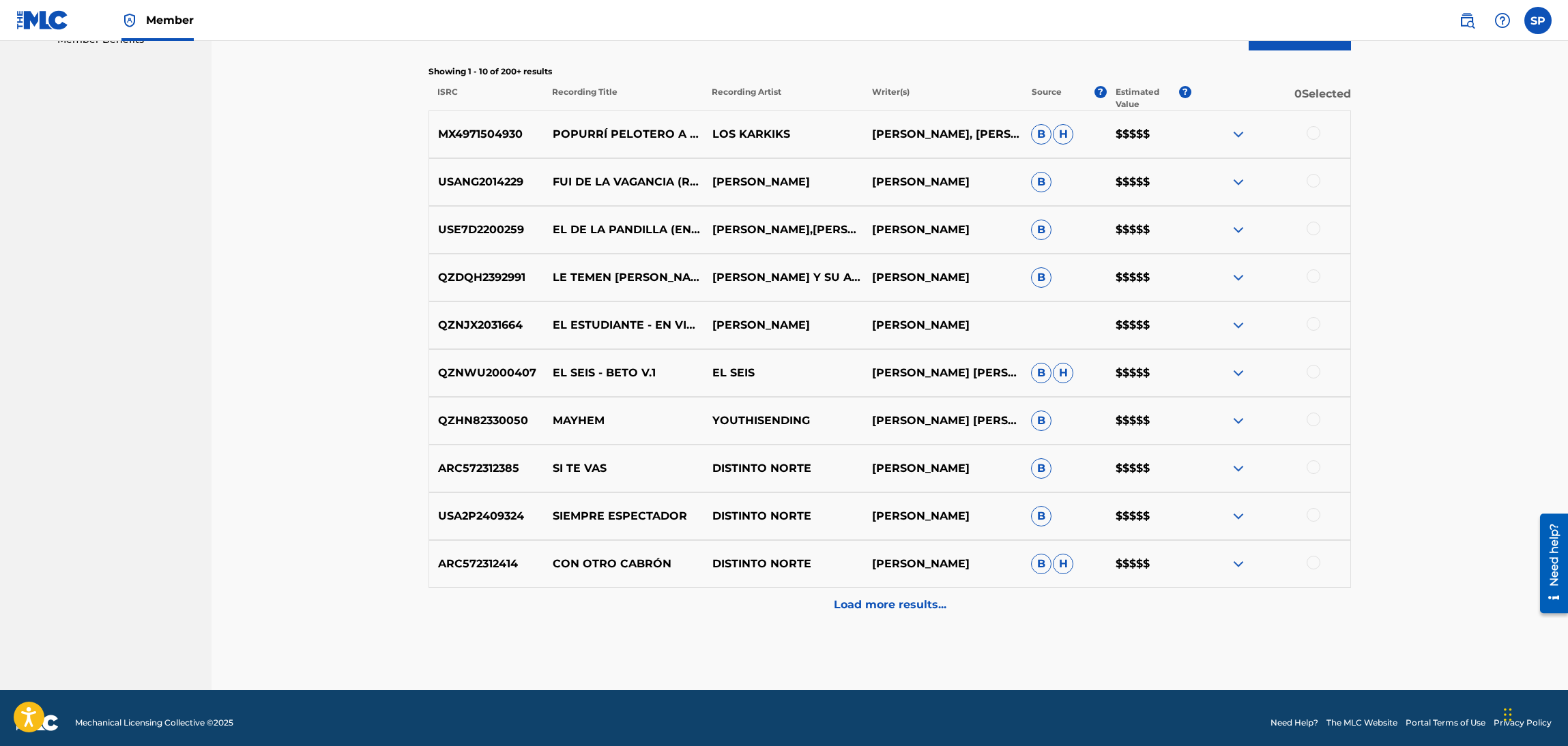
drag, startPoint x: 959, startPoint y: 577, endPoint x: 874, endPoint y: 556, distance: 87.6
click at [874, 556] on p "[PERSON_NAME]" at bounding box center [942, 564] width 160 height 16
copy p "[PERSON_NAME]"
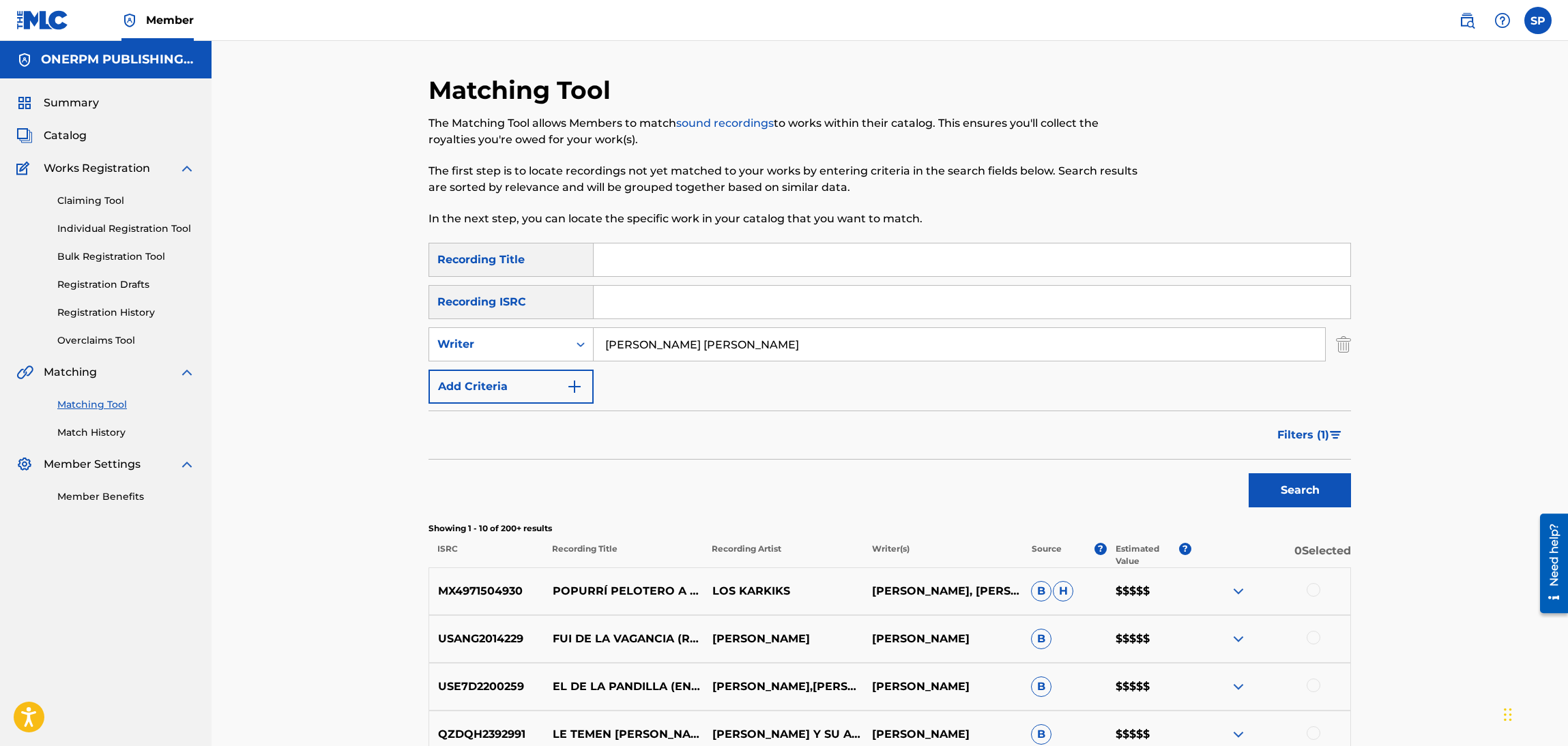
drag, startPoint x: 814, startPoint y: 350, endPoint x: 321, endPoint y: 423, distance: 498.4
click at [321, 423] on div "Matching Tool The Matching Tool allows Members to match sound recordings to wor…" at bounding box center [889, 594] width 1357 height 1106
paste input "[PERSON_NAME]"
type input "[PERSON_NAME]"
click at [1249, 473] on button "Search" at bounding box center [1300, 490] width 103 height 34
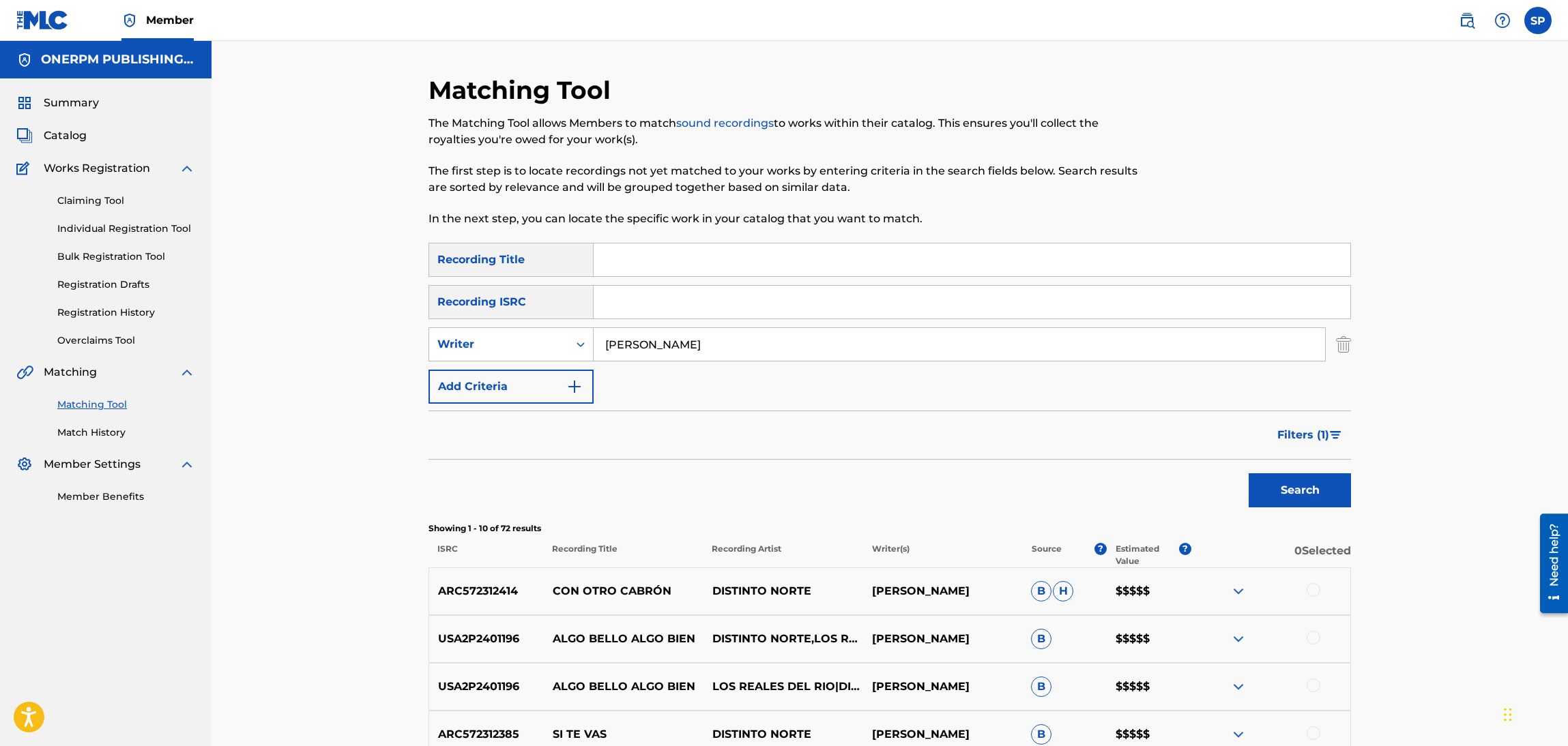
click at [547, 385] on button "Add Criteria" at bounding box center [511, 387] width 165 height 34
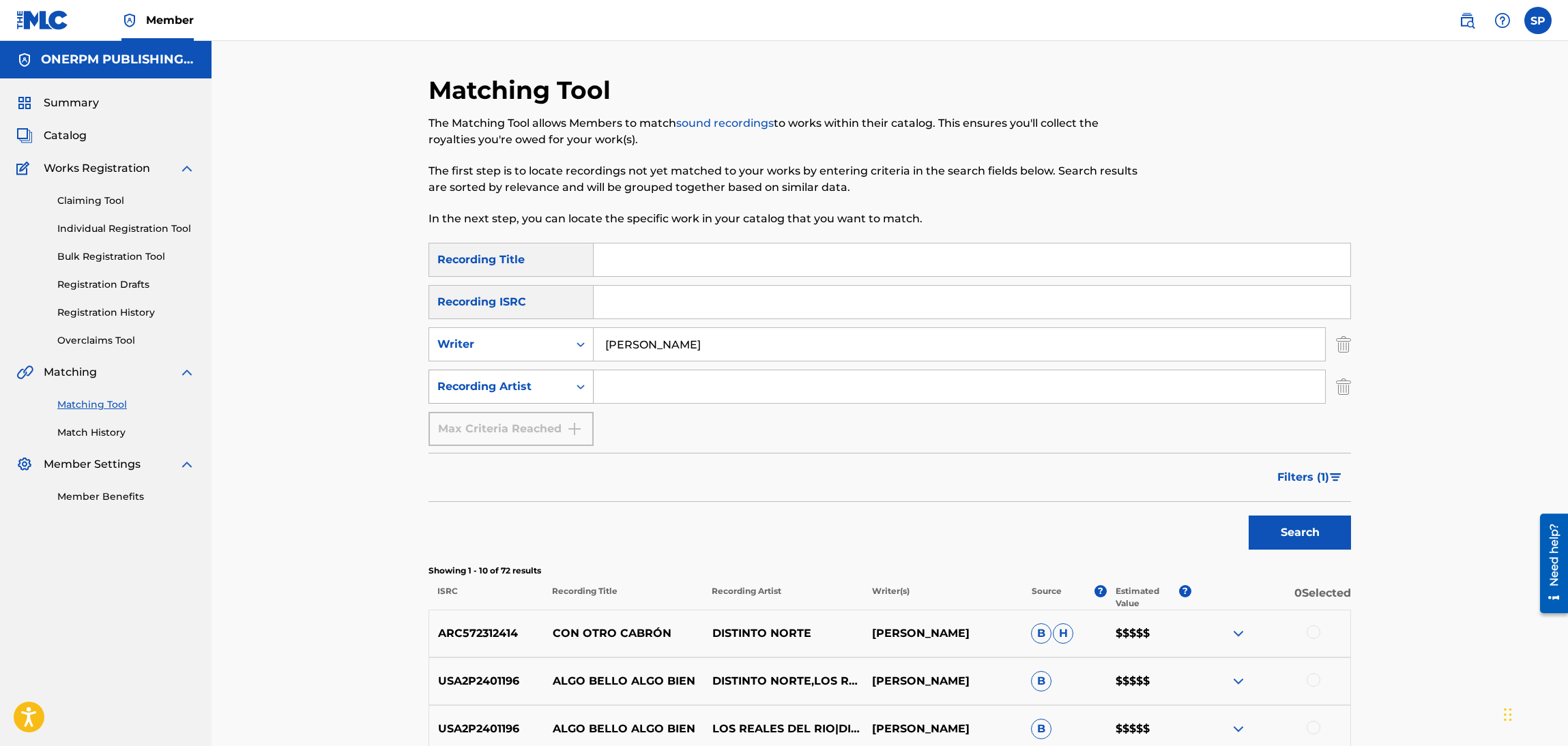
click at [533, 385] on div "Recording Artist" at bounding box center [498, 386] width 122 height 16
click at [609, 380] on input "Search Form" at bounding box center [959, 387] width 731 height 33
type input "dinstinto norte"
click at [1249, 516] on button "Search" at bounding box center [1300, 533] width 103 height 34
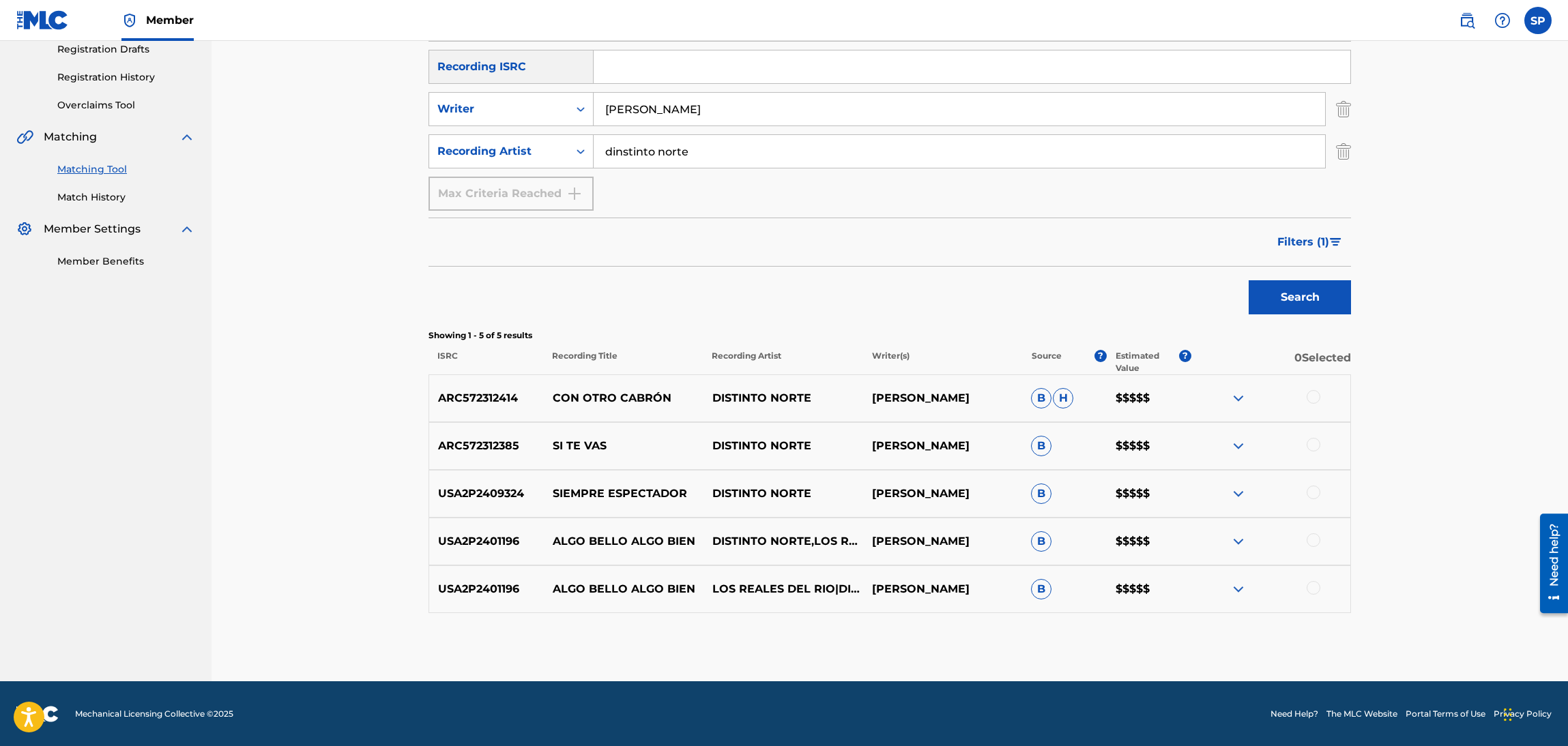
click at [1301, 227] on button "Filters ( 1 )" at bounding box center [1310, 242] width 82 height 34
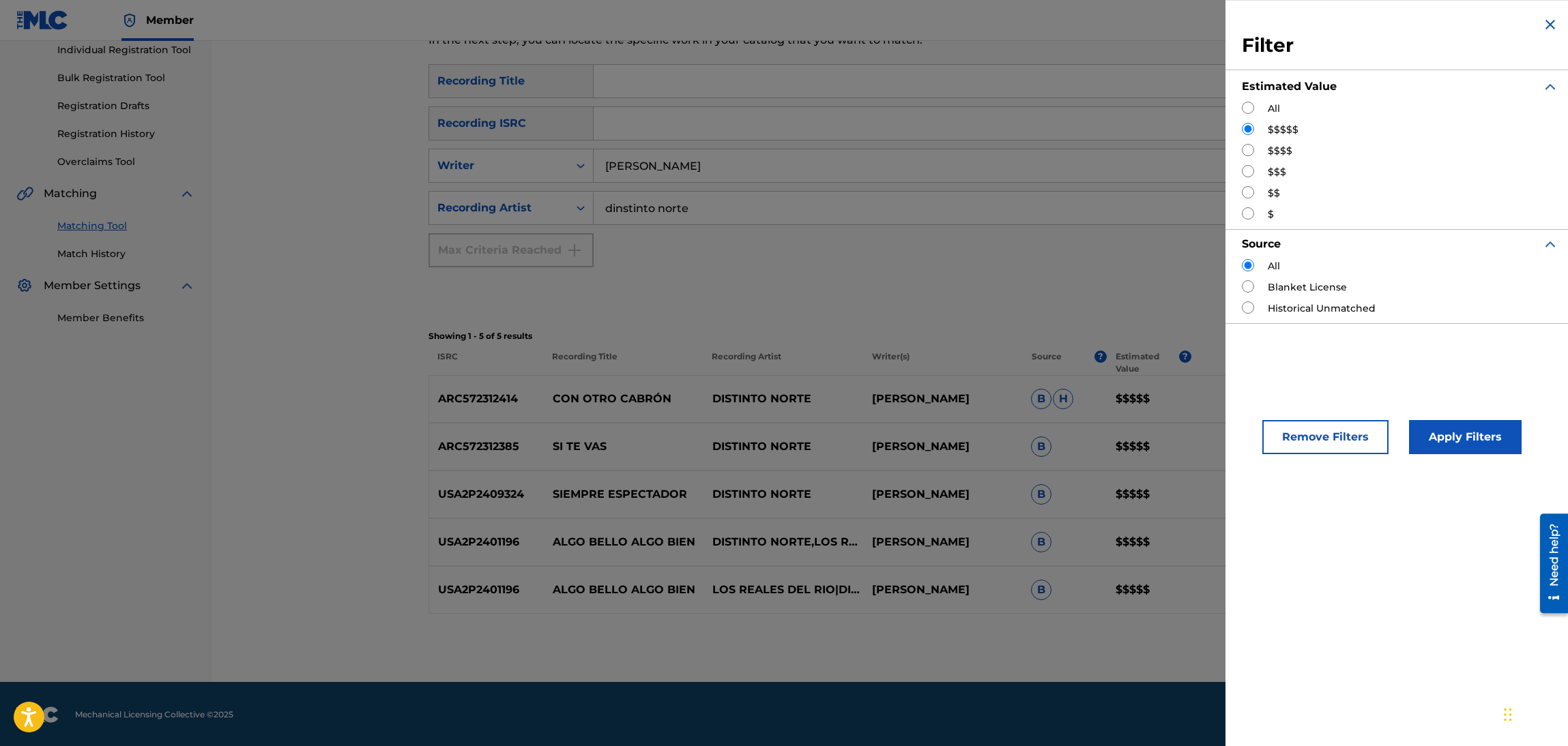
click at [1272, 148] on label "$$$$" at bounding box center [1280, 151] width 25 height 15
click at [1239, 148] on div "Filter Estimated Value All $$$$$ $$$$ $$$ $$ $ Source All Blanket License Histo…" at bounding box center [1400, 169] width 349 height 340
click at [1248, 148] on input "Search Form" at bounding box center [1248, 150] width 12 height 12
radio input "true"
click at [1447, 447] on button "Apply Filters" at bounding box center [1465, 437] width 113 height 34
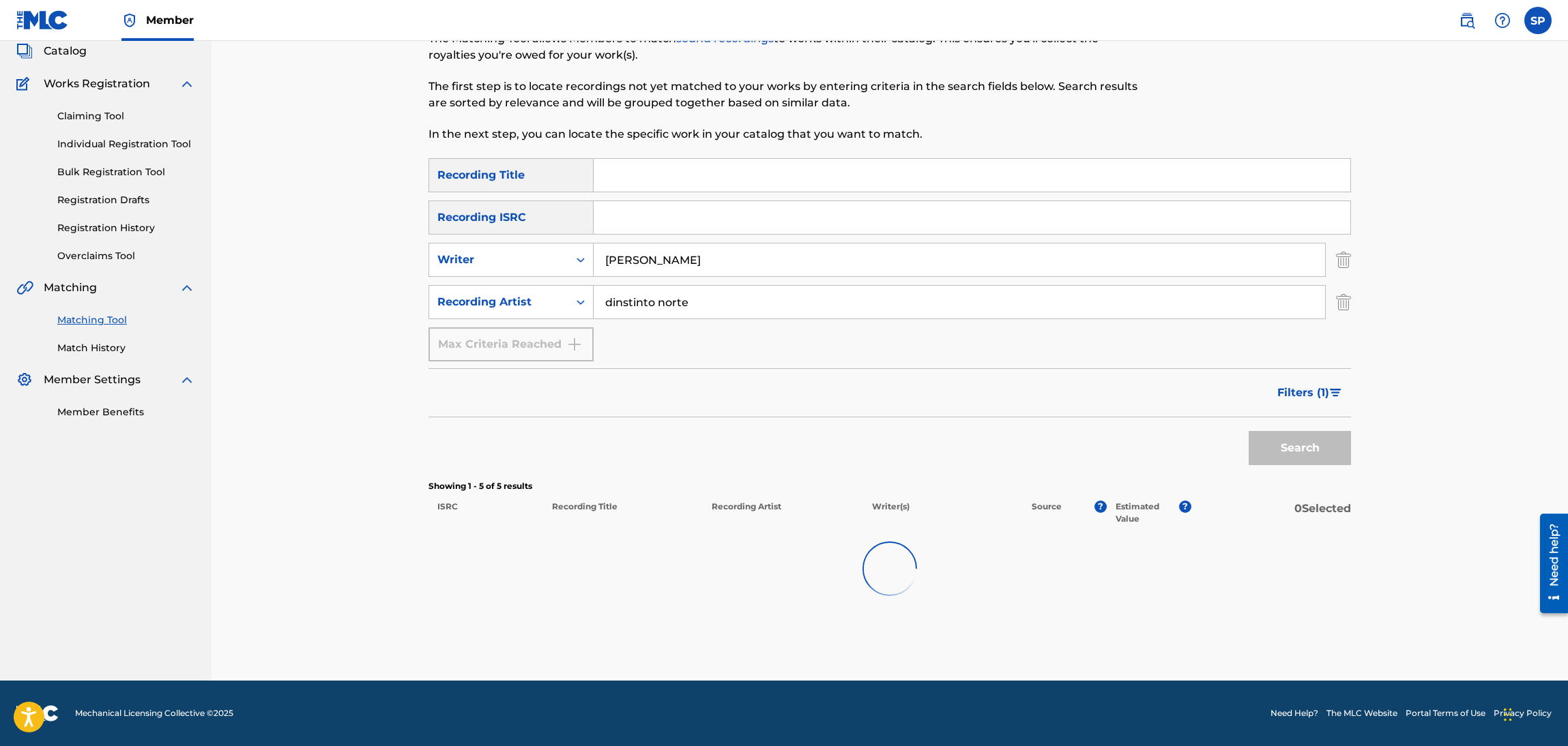
scroll to position [84, 0]
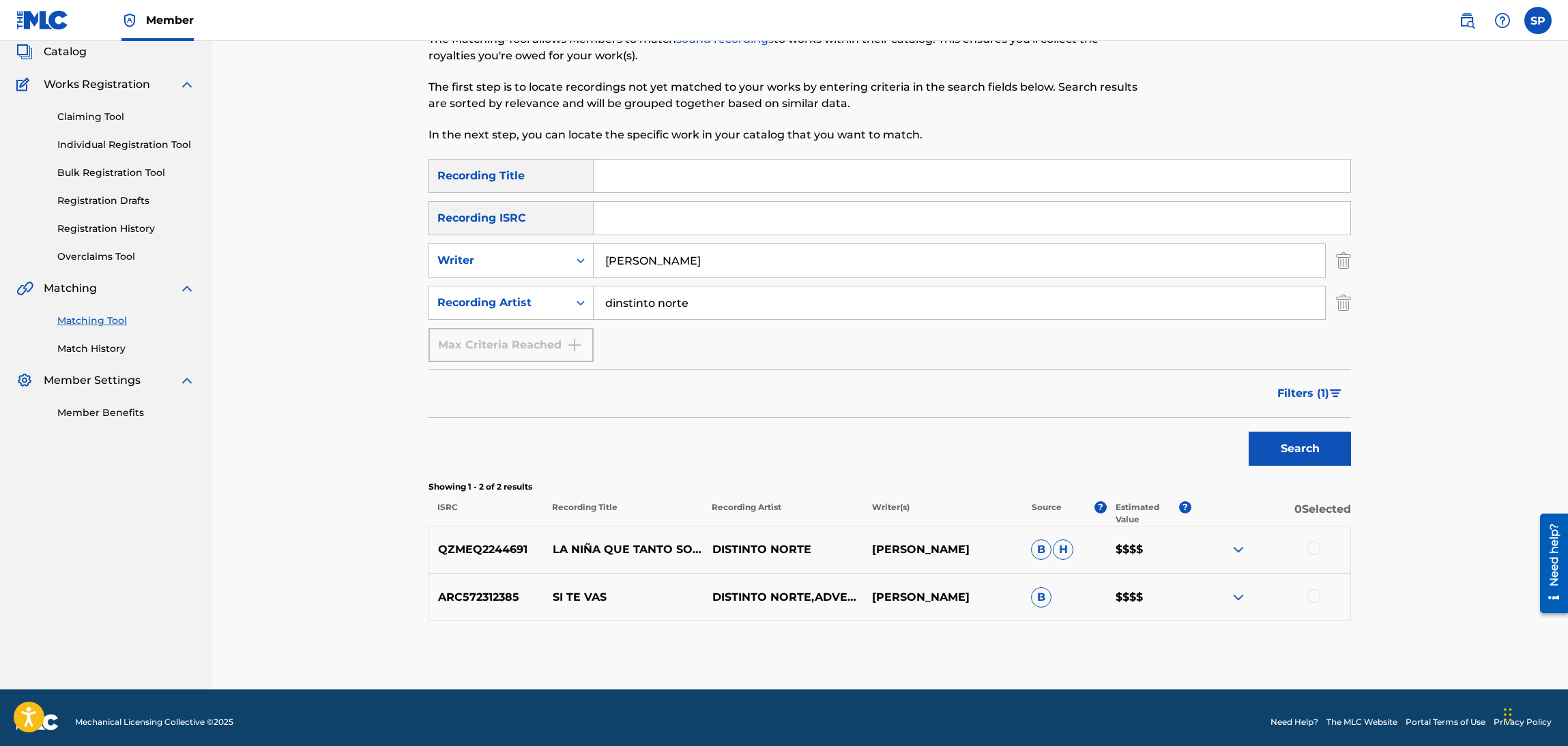
click at [1339, 398] on button "Filters ( 1 )" at bounding box center [1310, 394] width 82 height 34
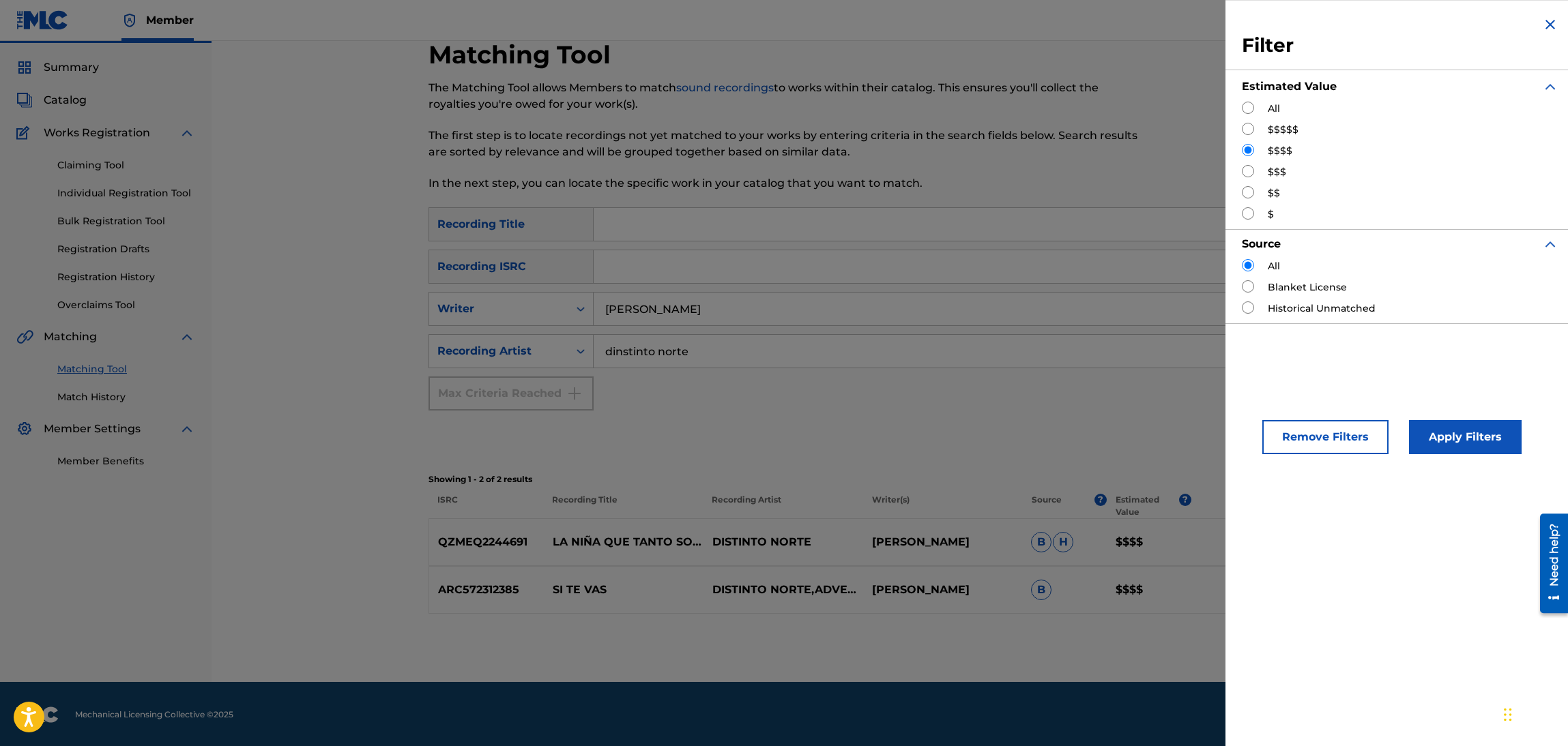
click at [1278, 174] on label "$$$" at bounding box center [1277, 172] width 19 height 15
click at [1245, 175] on input "Search Form" at bounding box center [1248, 171] width 12 height 12
radio input "true"
click at [1462, 429] on button "Apply Filters" at bounding box center [1465, 437] width 113 height 34
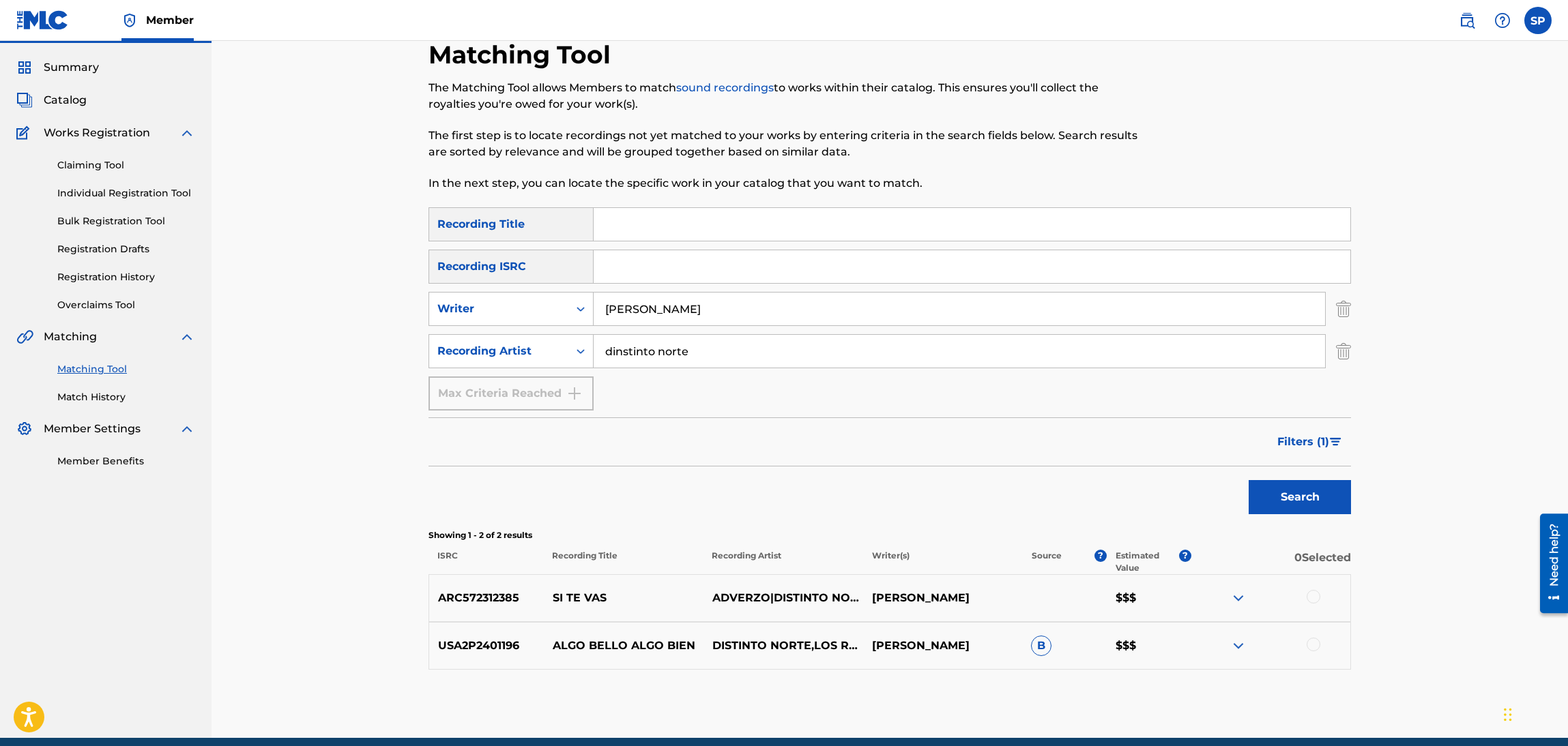
scroll to position [92, 0]
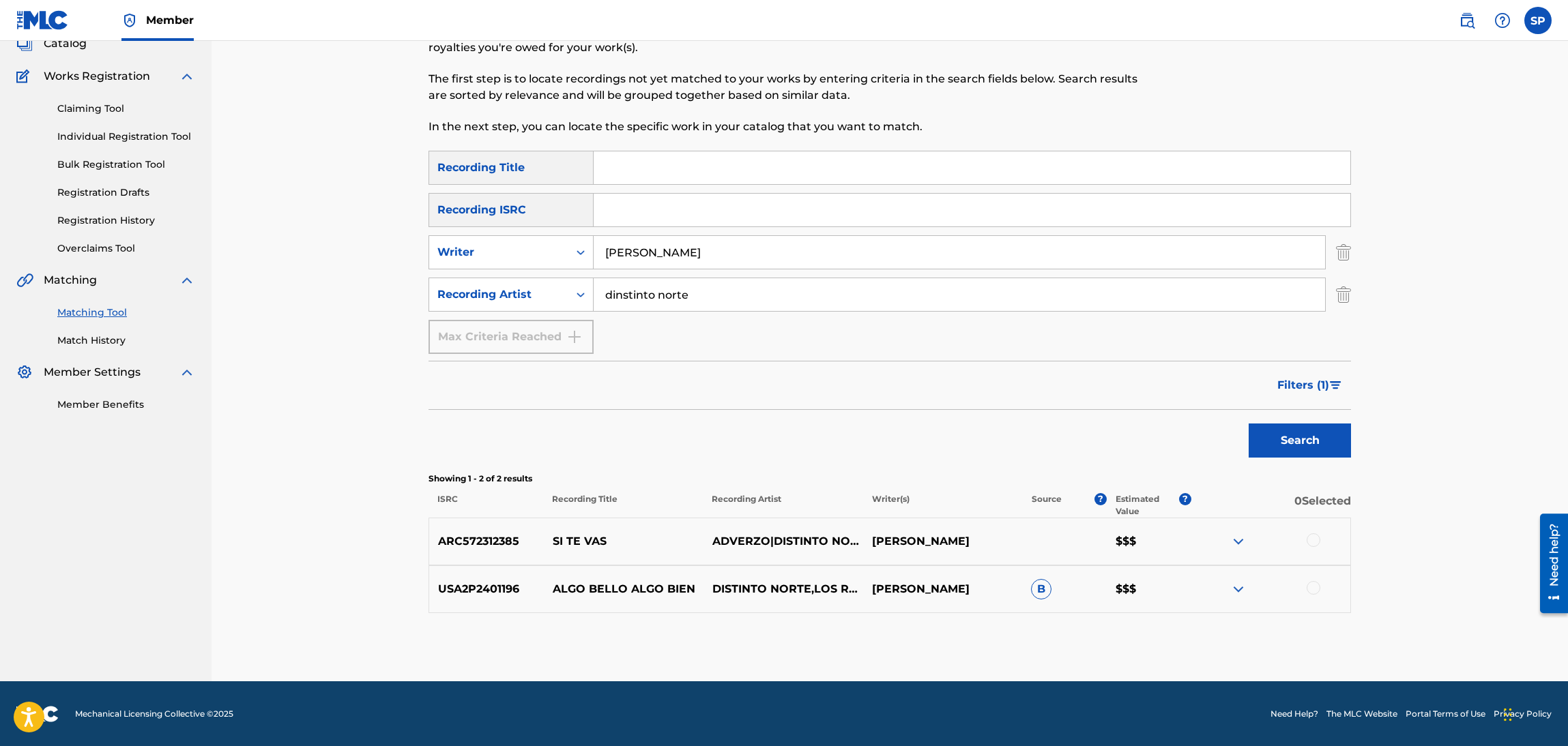
drag, startPoint x: 771, startPoint y: 294, endPoint x: 276, endPoint y: 325, distance: 496.0
click at [276, 325] on div "Matching Tool The Matching Tool allows Members to match sound recordings to wor…" at bounding box center [889, 315] width 1357 height 732
click at [1249, 423] on button "Search" at bounding box center [1300, 441] width 103 height 34
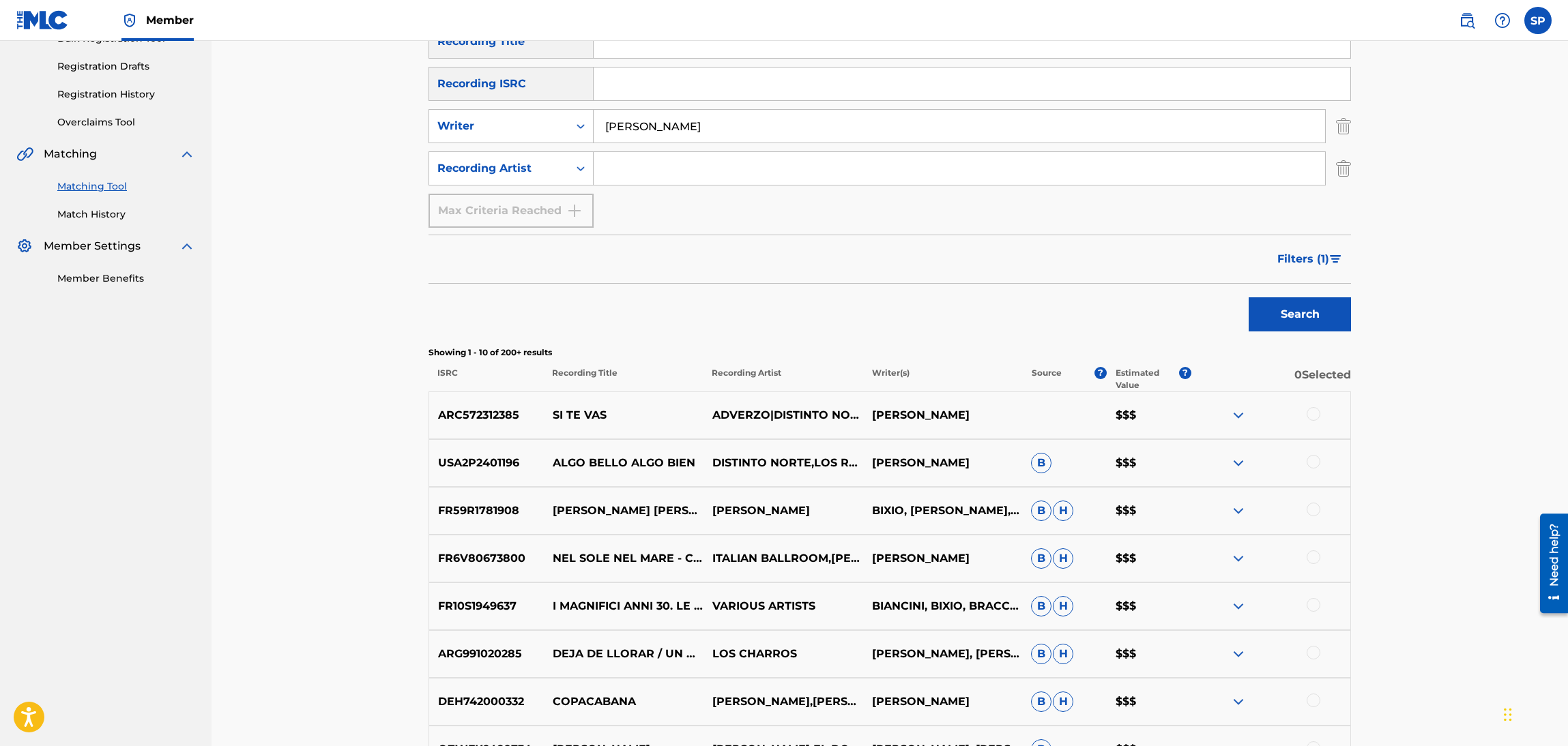
scroll to position [217, 0]
click at [1307, 262] on span "Filters ( 1 )" at bounding box center [1303, 259] width 52 height 16
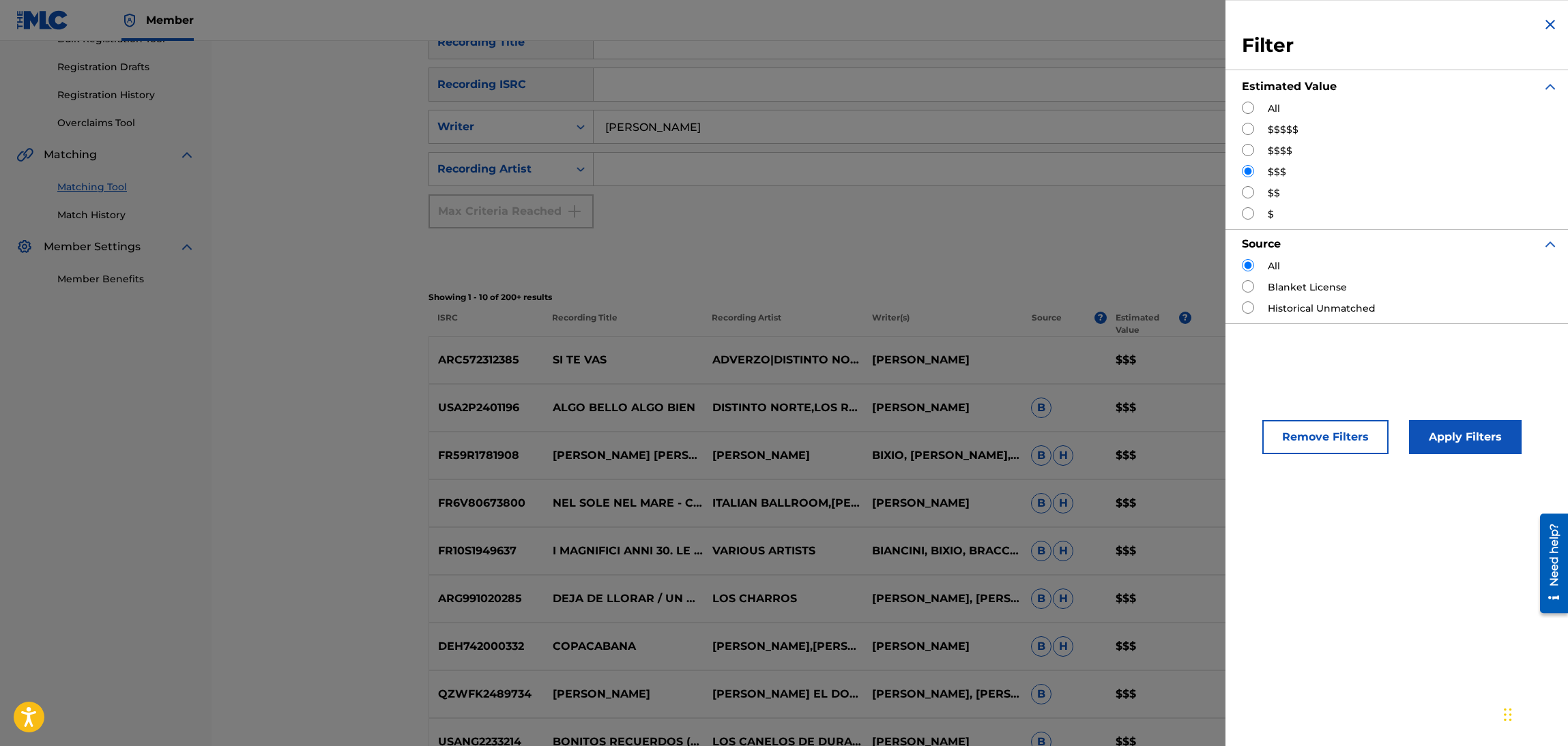
click at [1247, 128] on input "Search Form" at bounding box center [1248, 128] width 12 height 12
click at [1322, 425] on button "Remove Filters" at bounding box center [1325, 437] width 126 height 34
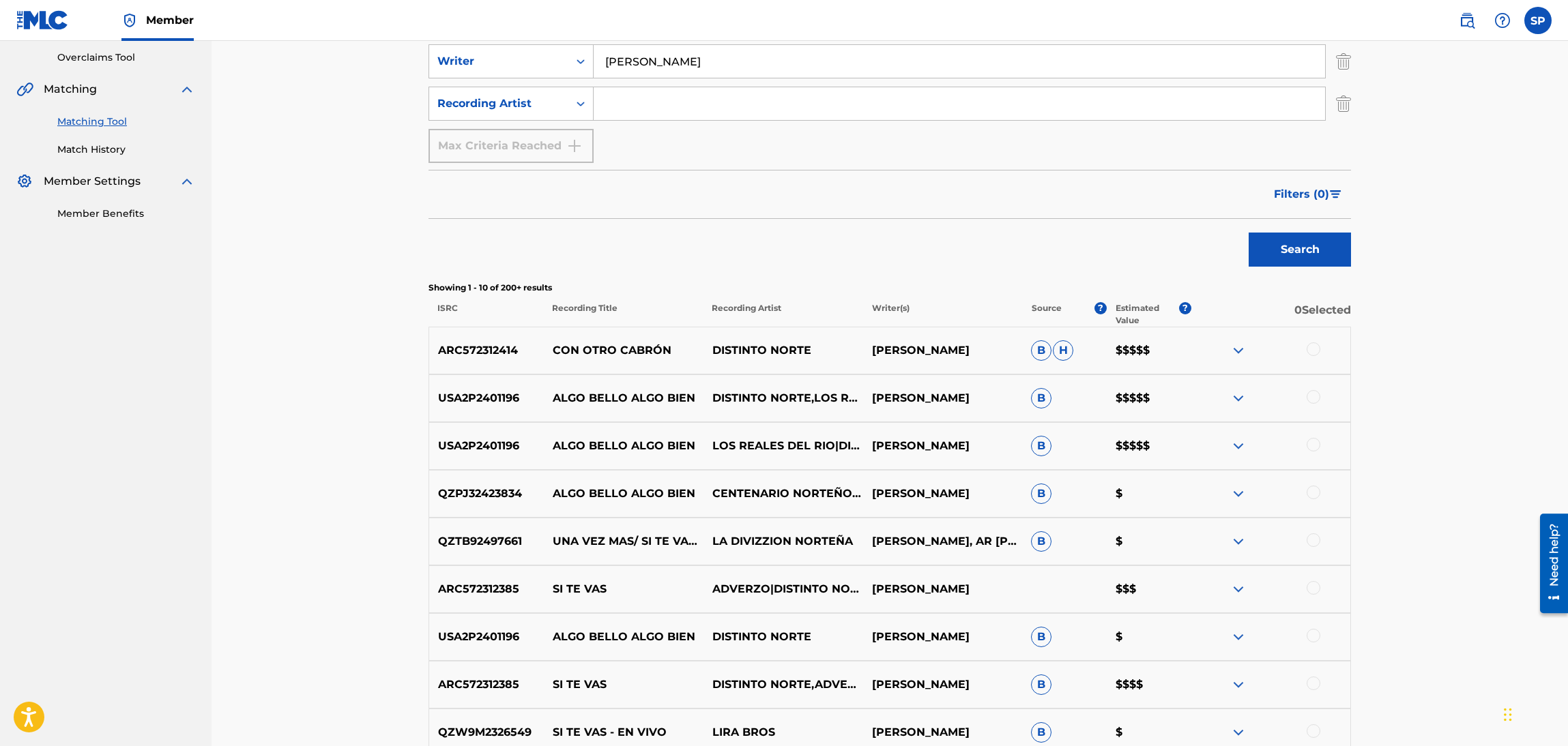
scroll to position [281, 0]
click at [1313, 190] on span "Filters ( 0 )" at bounding box center [1301, 195] width 56 height 16
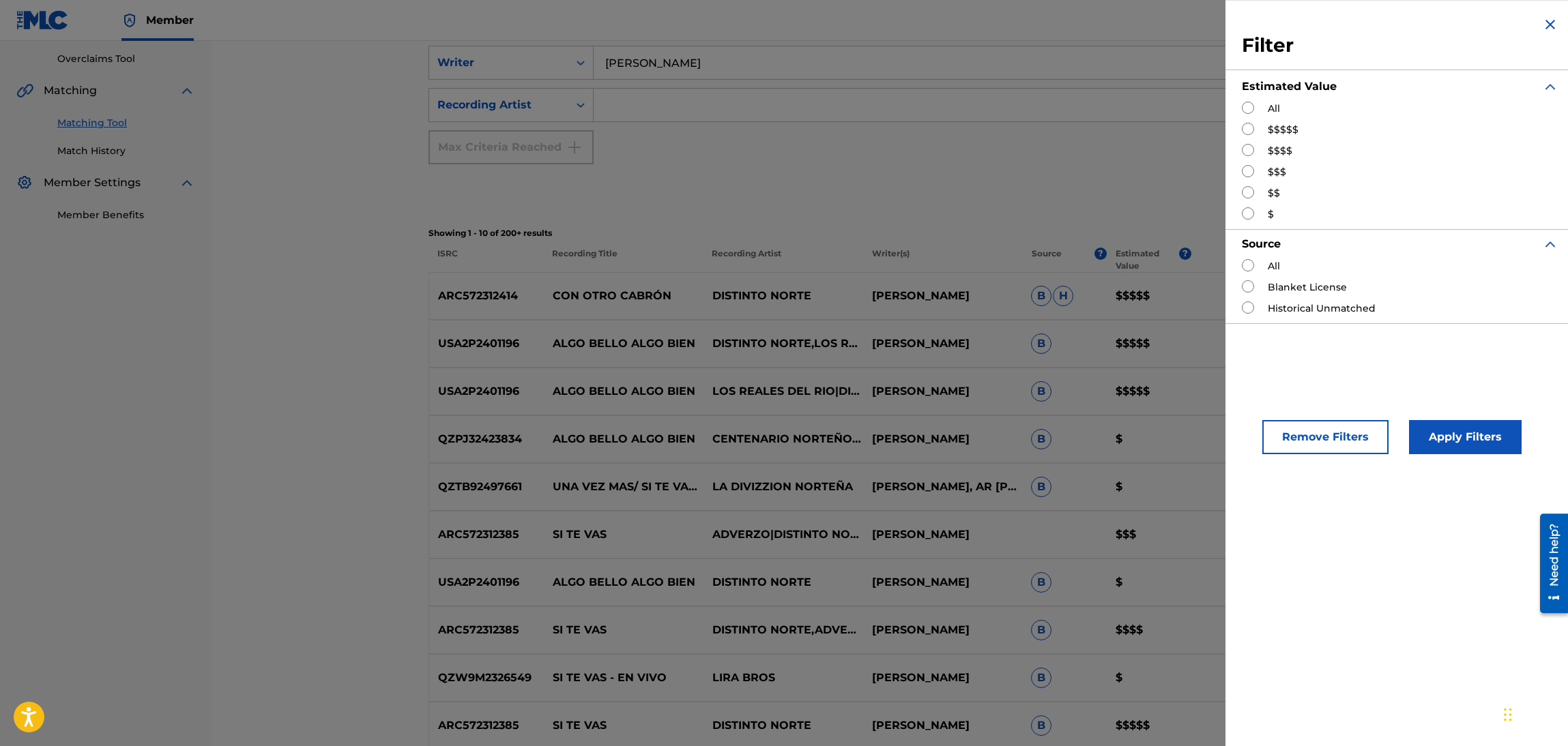
click at [1273, 131] on label "$$$$$" at bounding box center [1283, 129] width 31 height 15
click at [1250, 129] on input "Search Form" at bounding box center [1248, 128] width 12 height 12
radio input "true"
click at [1251, 161] on div "All $$$$$ $$$$ $$$ $$ $" at bounding box center [1400, 162] width 317 height 120
click at [1444, 432] on button "Apply Filters" at bounding box center [1465, 437] width 113 height 34
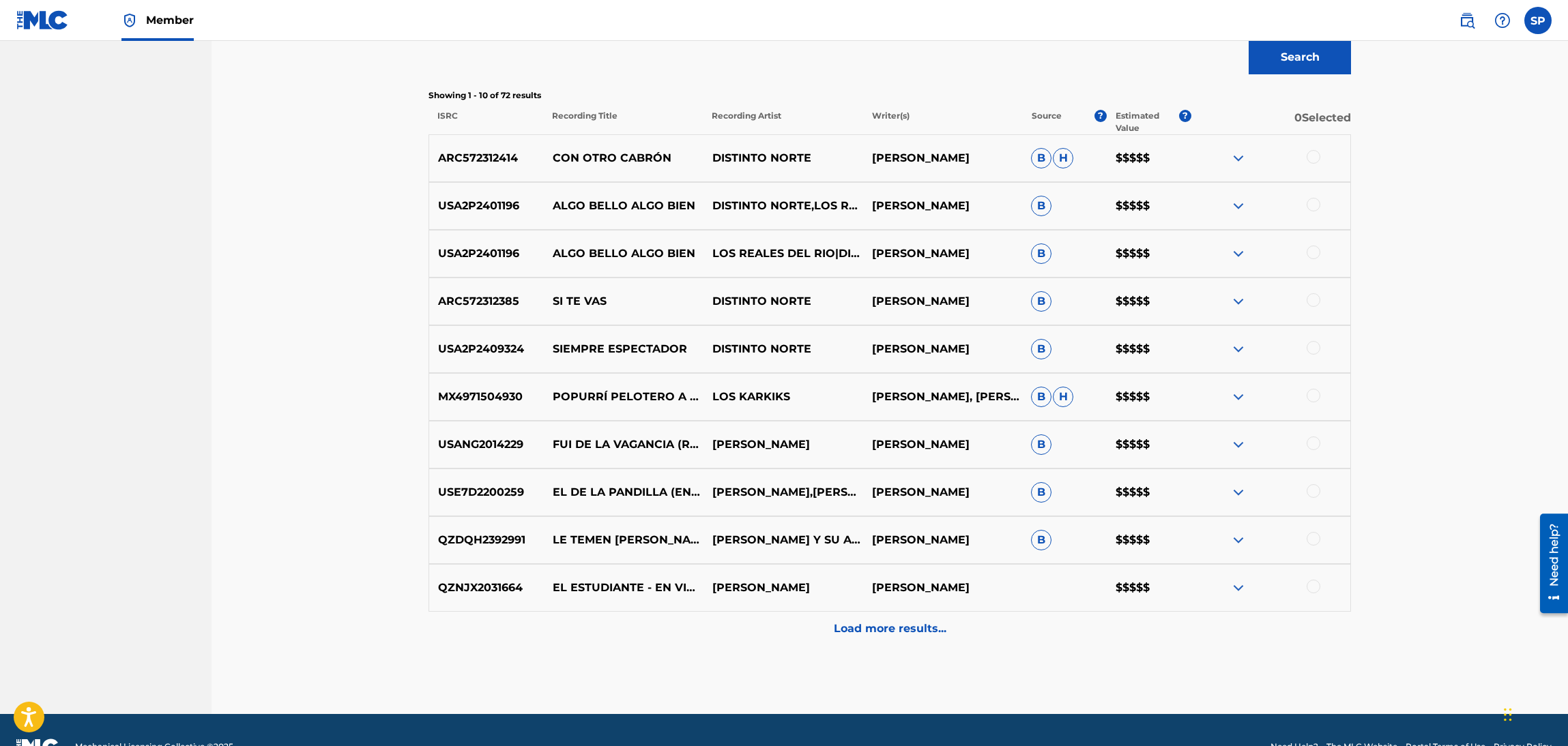
scroll to position [21, 0]
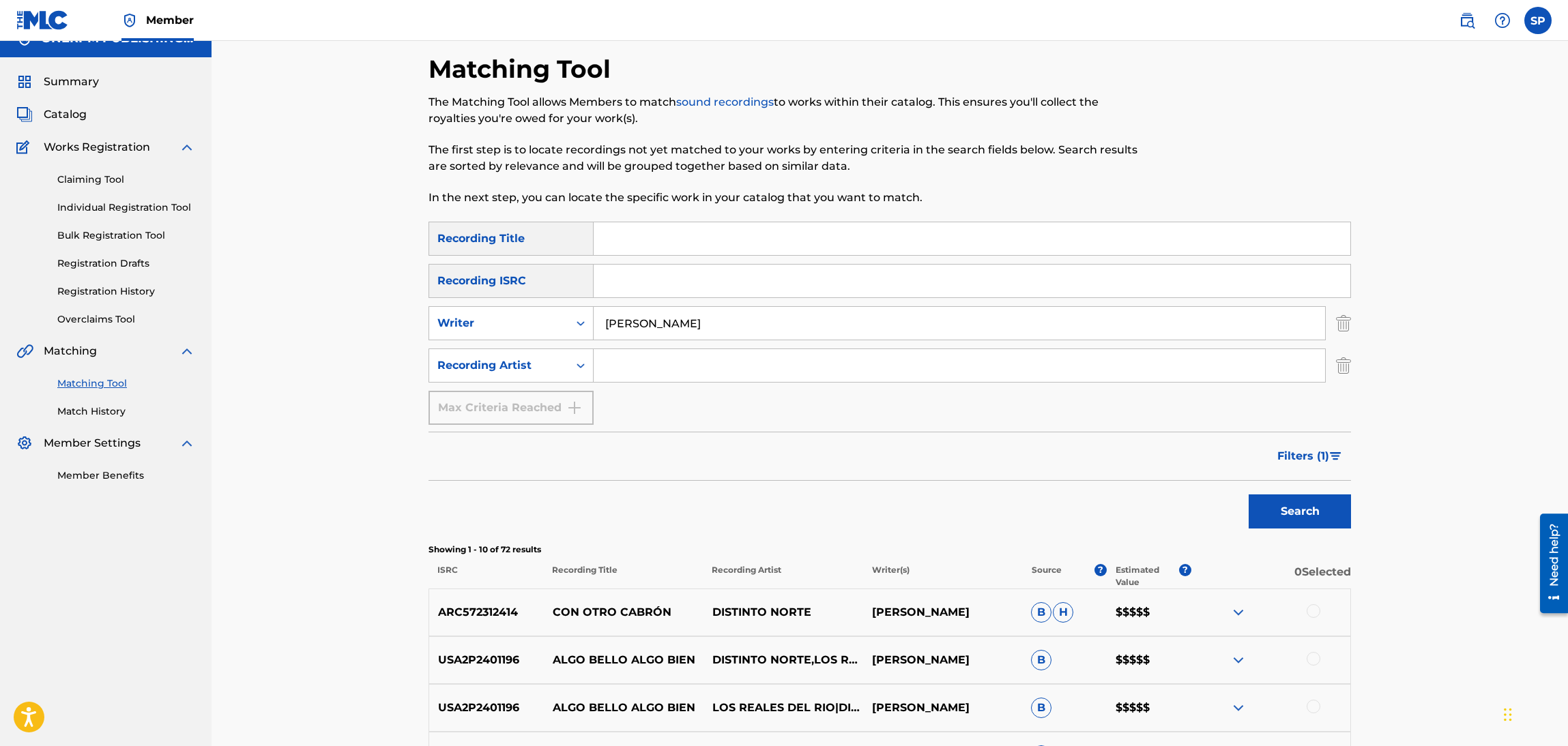
drag, startPoint x: 757, startPoint y: 320, endPoint x: 228, endPoint y: 400, distance: 535.0
click at [228, 400] on div "Matching Tool The Matching Tool allows Members to match sound recordings to wor…" at bounding box center [889, 594] width 1357 height 1148
click at [644, 361] on input "Search Form" at bounding box center [959, 365] width 731 height 33
type input "penyair"
click at [1249, 494] on button "Search" at bounding box center [1300, 512] width 103 height 34
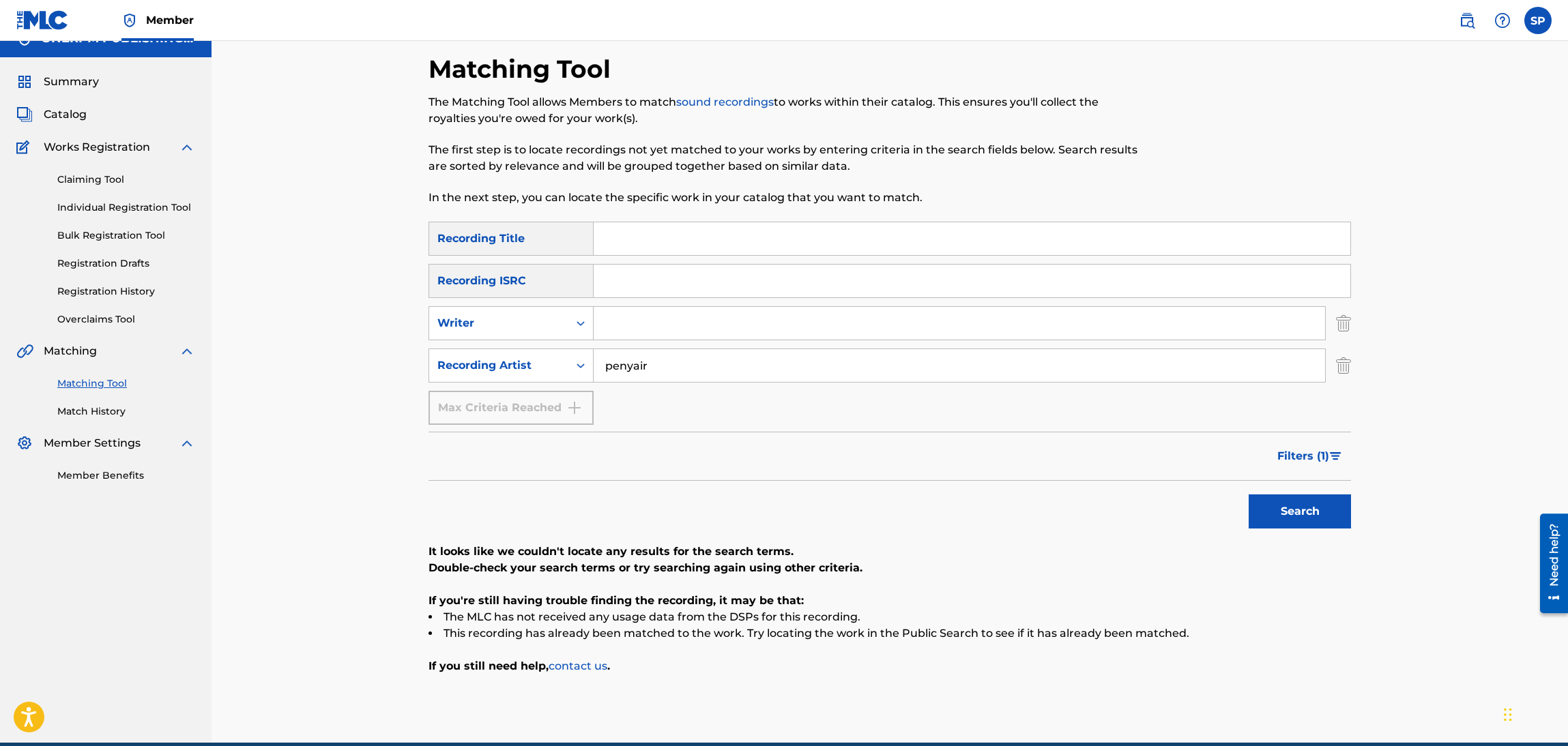
click at [1339, 460] on button "Filters ( 1 )" at bounding box center [1310, 456] width 82 height 34
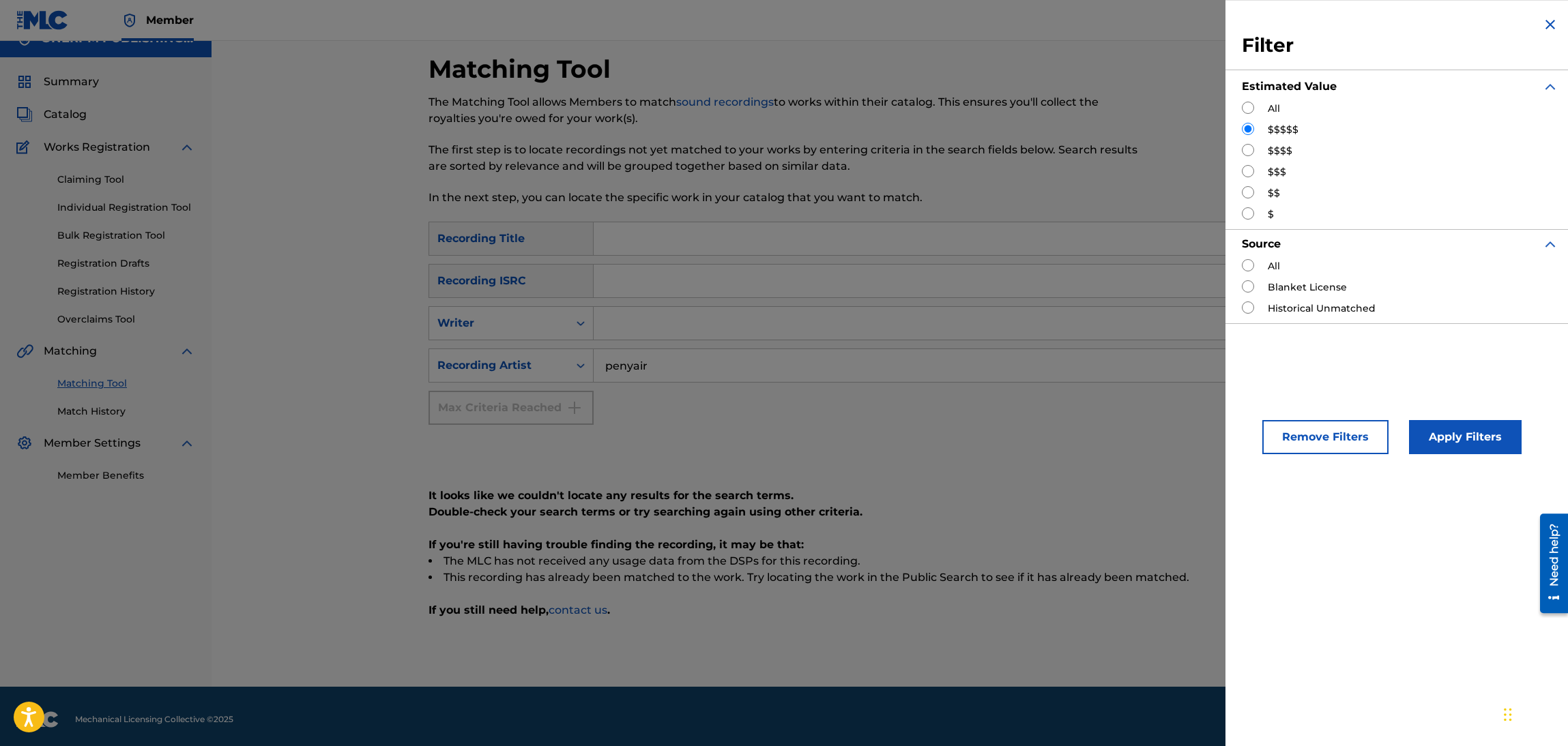
click at [1336, 453] on button "Remove Filters" at bounding box center [1325, 437] width 126 height 34
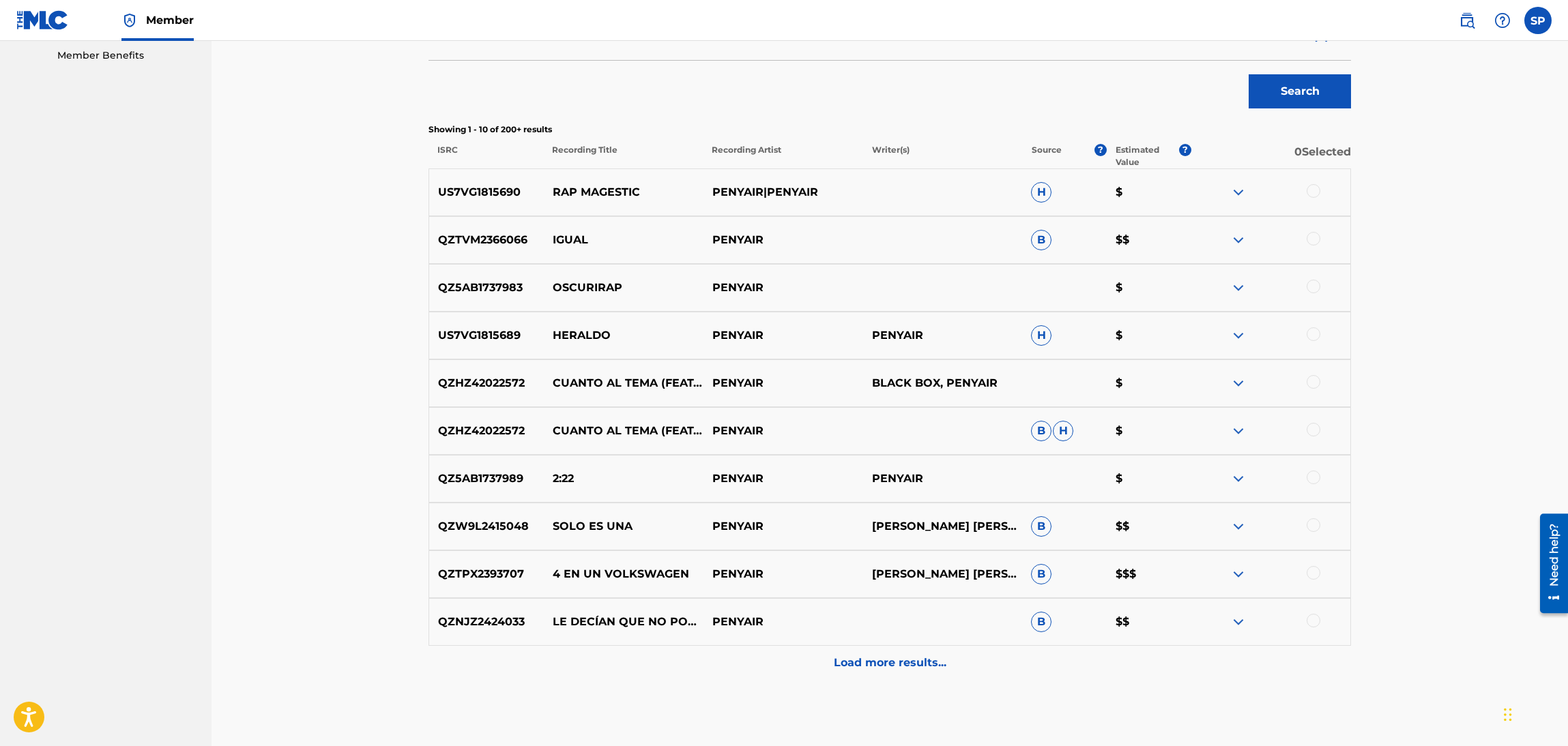
scroll to position [508, 0]
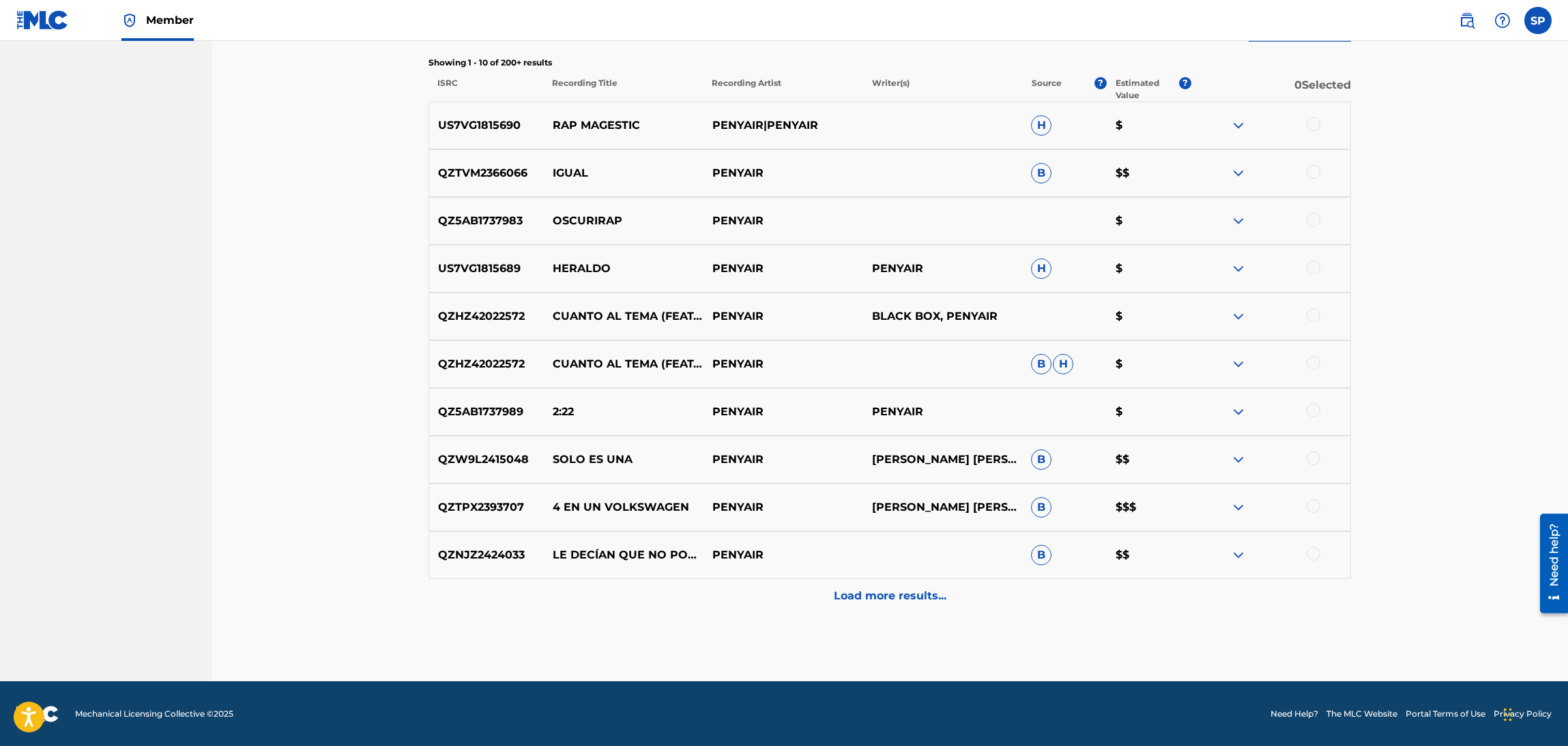
click at [1243, 511] on img at bounding box center [1238, 506] width 16 height 16
